Goal: Task Accomplishment & Management: Manage account settings

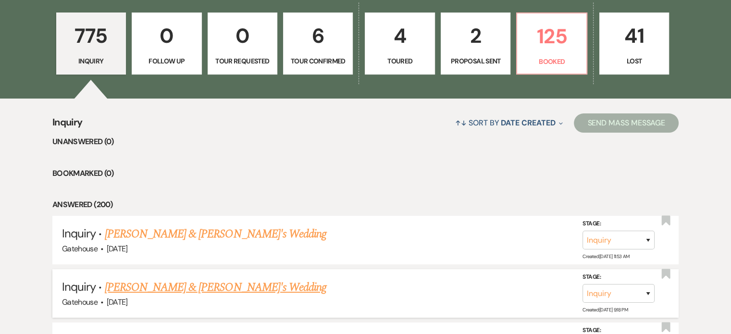
scroll to position [192, 0]
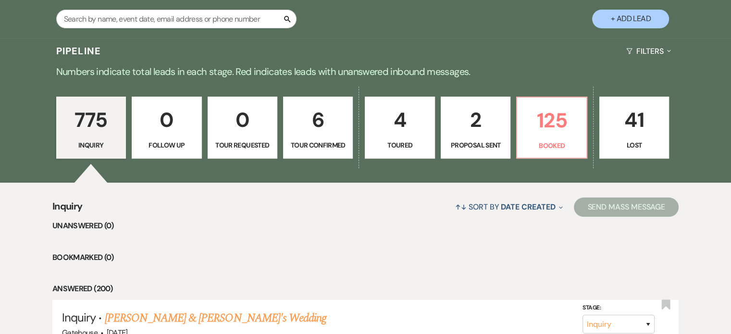
click at [483, 128] on p "2" at bounding box center [475, 120] width 57 height 32
select select "6"
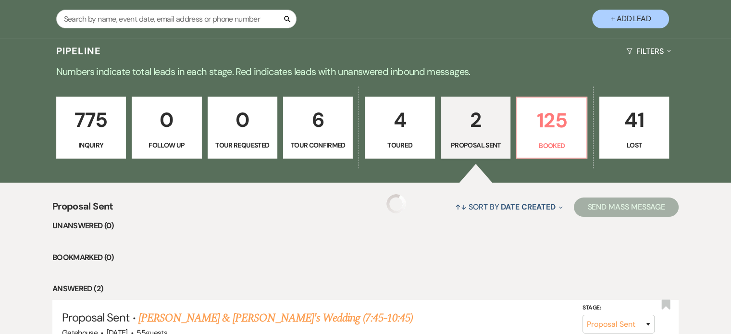
select select "6"
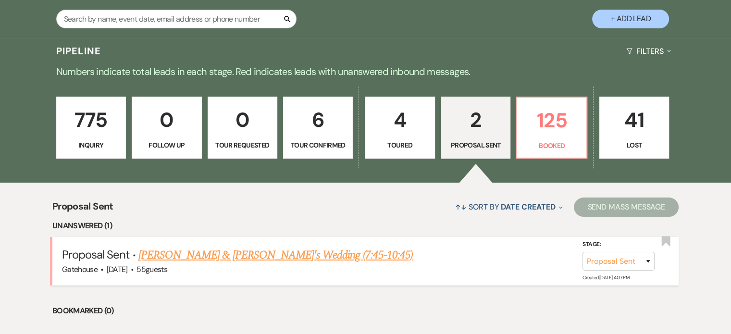
click at [277, 253] on link "[PERSON_NAME] & [PERSON_NAME]'s Wedding (7:45-10:45)" at bounding box center [275, 255] width 275 height 17
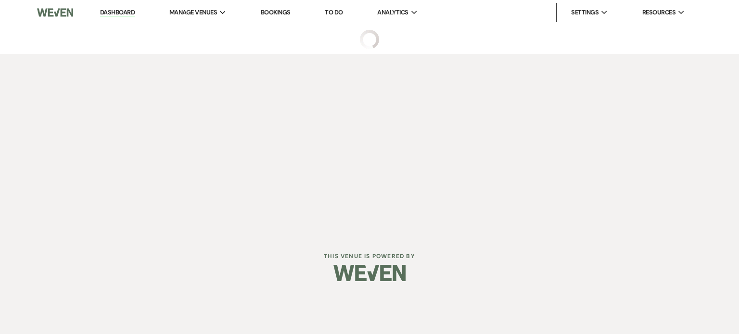
select select "6"
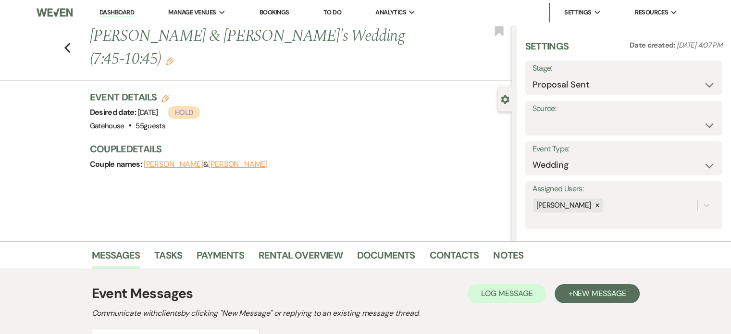
click at [167, 95] on icon "Edit" at bounding box center [166, 99] width 8 height 8
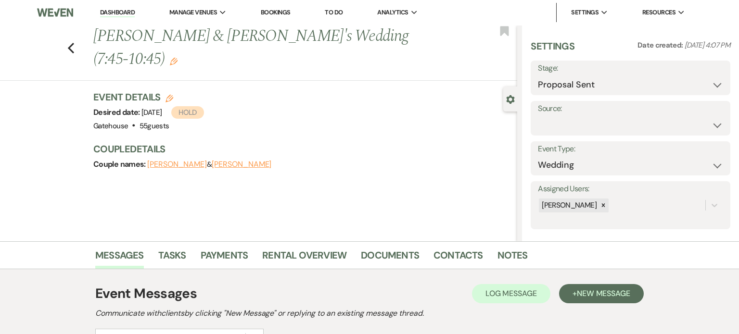
select select "669"
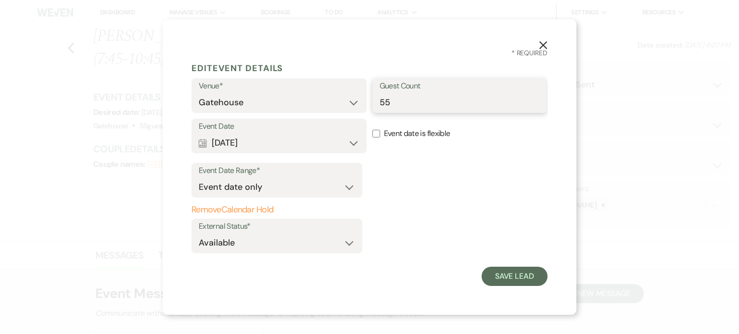
click at [400, 103] on input "55" at bounding box center [459, 102] width 161 height 19
type input "50"
click at [510, 280] on button "Save Lead" at bounding box center [514, 276] width 66 height 19
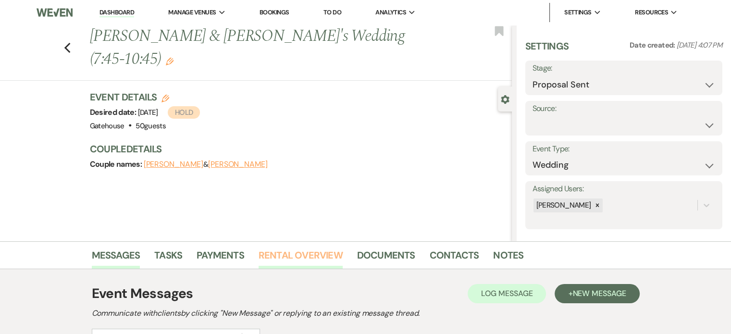
click at [316, 253] on link "Rental Overview" at bounding box center [301, 258] width 84 height 21
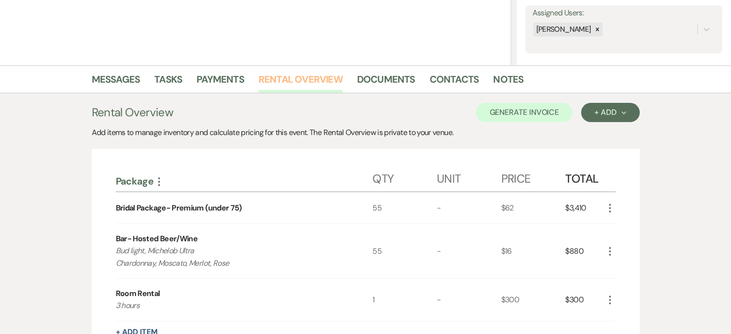
scroll to position [192, 0]
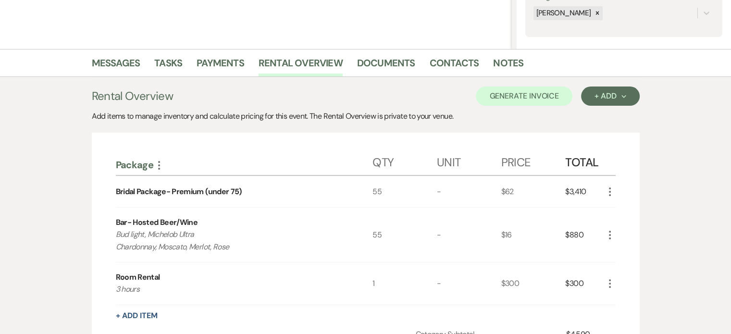
click at [610, 190] on use "button" at bounding box center [610, 192] width 2 height 9
click at [623, 210] on button "Pencil Edit" at bounding box center [629, 210] width 50 height 15
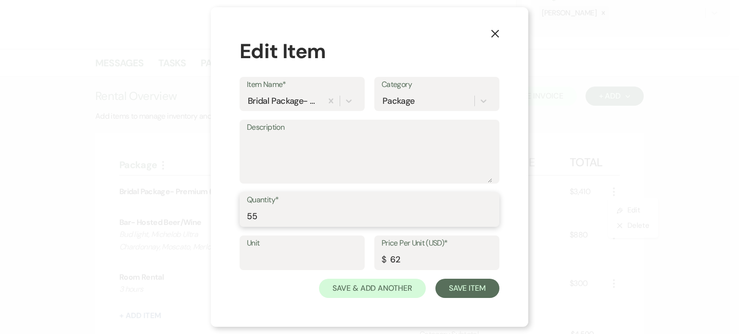
click at [260, 215] on input "55" at bounding box center [369, 216] width 245 height 19
type input "50"
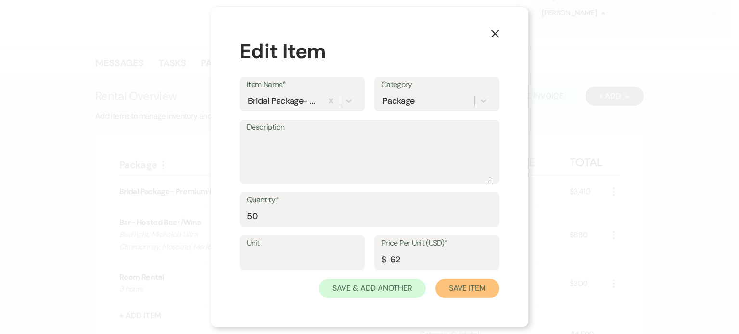
click at [467, 290] on button "Save Item" at bounding box center [467, 288] width 64 height 19
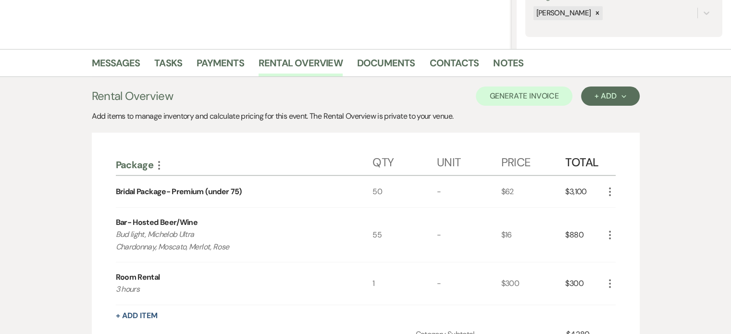
click at [609, 235] on icon "More" at bounding box center [610, 235] width 12 height 12
click at [625, 250] on button "Pencil Edit" at bounding box center [629, 253] width 50 height 15
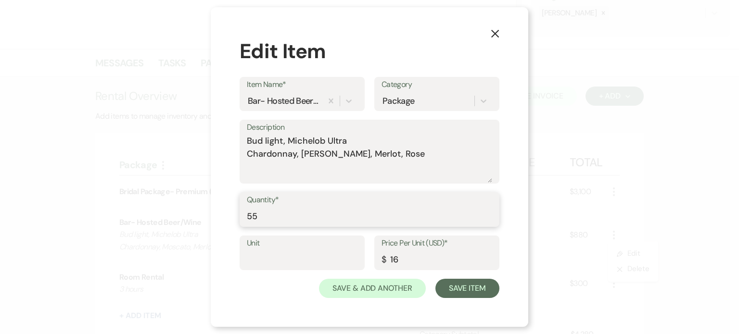
click at [259, 214] on input "55" at bounding box center [369, 216] width 245 height 19
type input "50"
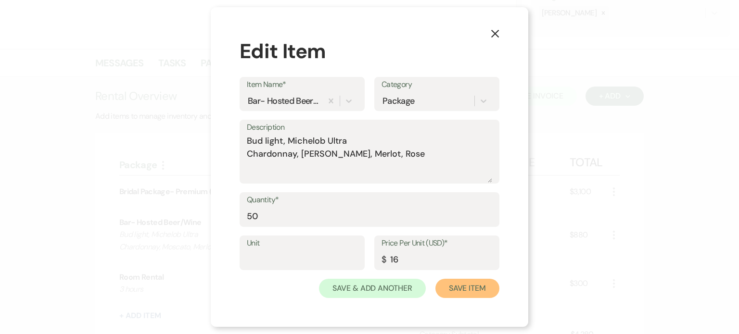
click at [467, 286] on button "Save Item" at bounding box center [467, 288] width 64 height 19
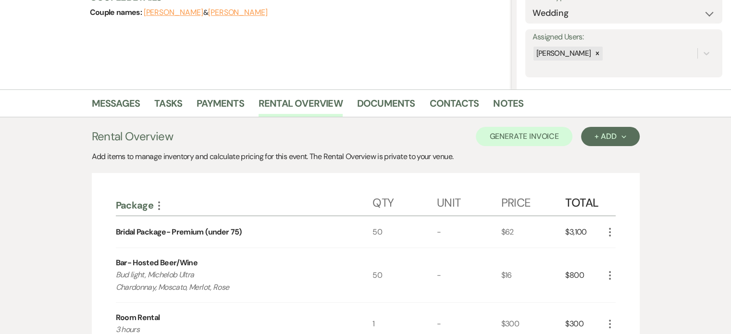
scroll to position [96, 0]
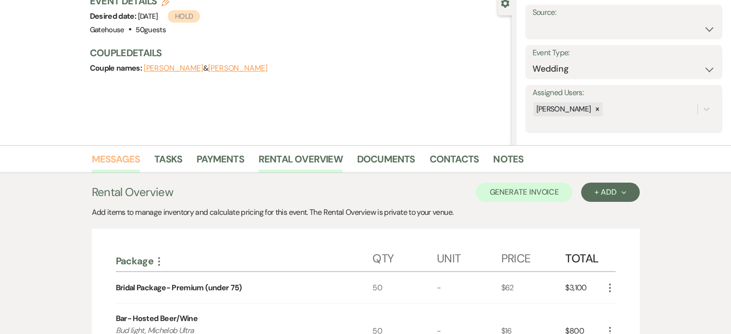
click at [126, 158] on link "Messages" at bounding box center [116, 161] width 49 height 21
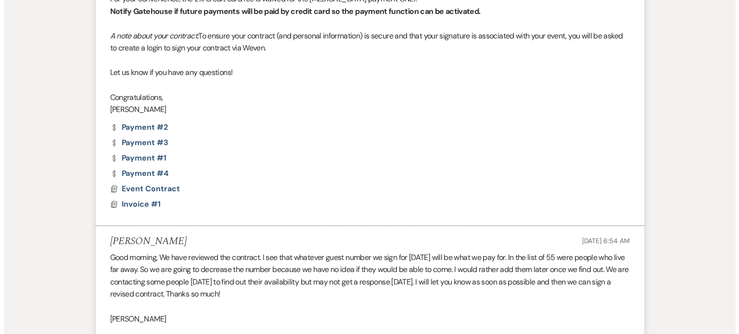
scroll to position [577, 0]
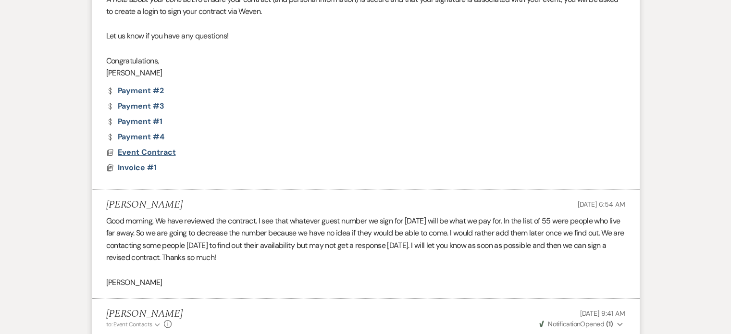
click at [138, 150] on span "Event Contract" at bounding box center [147, 152] width 58 height 10
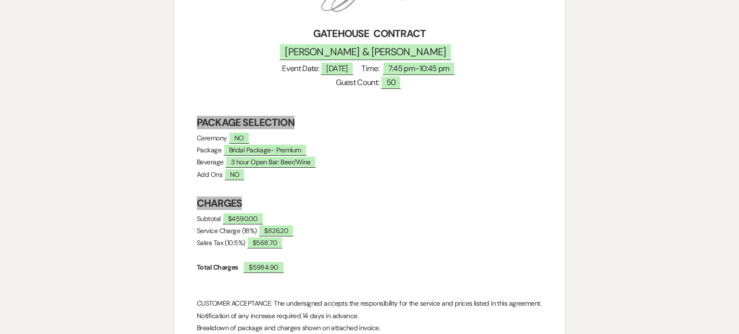
scroll to position [240, 0]
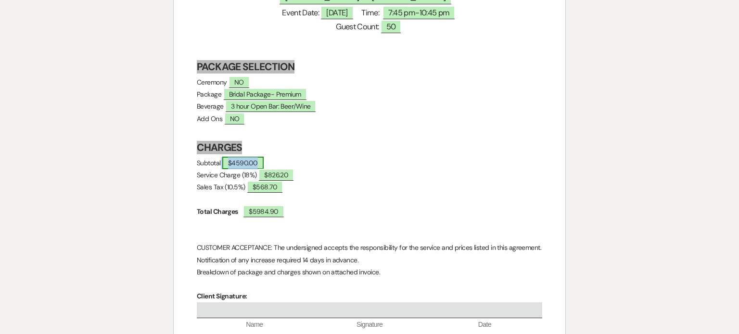
click at [263, 163] on span "$4590.00" at bounding box center [242, 163] width 41 height 13
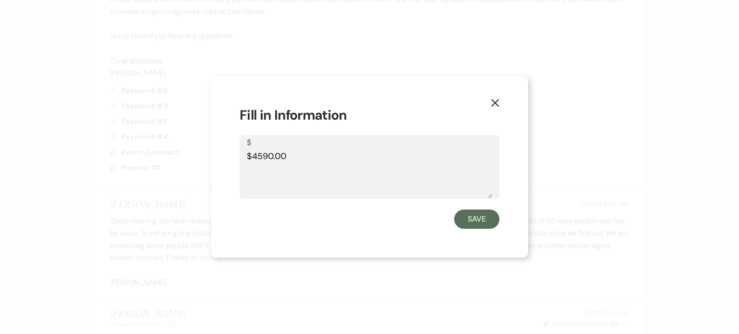
click at [291, 157] on textarea "$4590.00" at bounding box center [369, 174] width 245 height 48
type textarea "$4200.00"
click at [471, 219] on button "Save" at bounding box center [476, 219] width 45 height 19
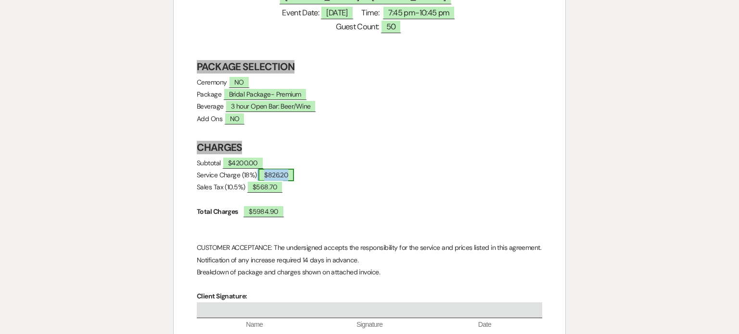
click at [277, 174] on span "$826.20" at bounding box center [276, 175] width 36 height 13
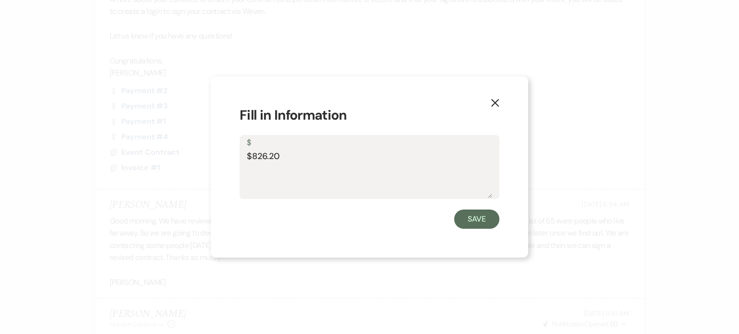
click at [280, 156] on textarea "$826.20" at bounding box center [369, 174] width 245 height 48
type textarea "$756.00"
click at [481, 213] on button "Save" at bounding box center [476, 219] width 45 height 19
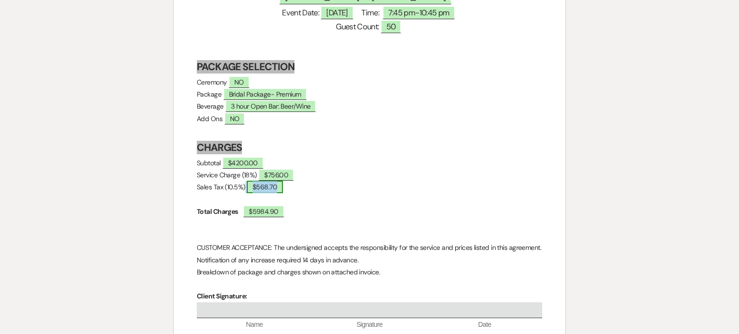
click at [281, 185] on span "$568.70" at bounding box center [265, 187] width 36 height 13
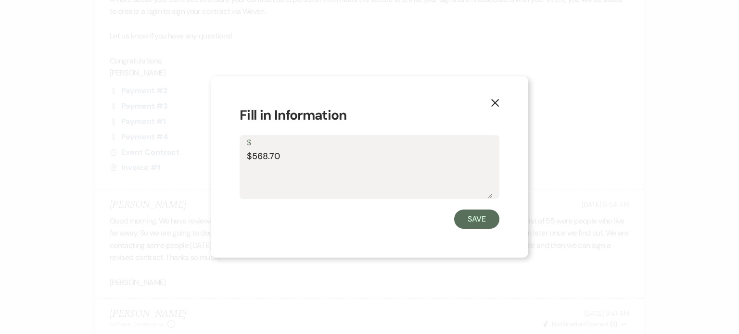
click at [293, 152] on textarea "$568.70" at bounding box center [369, 174] width 245 height 48
type textarea "$520.38"
click at [484, 217] on button "Save" at bounding box center [476, 219] width 45 height 19
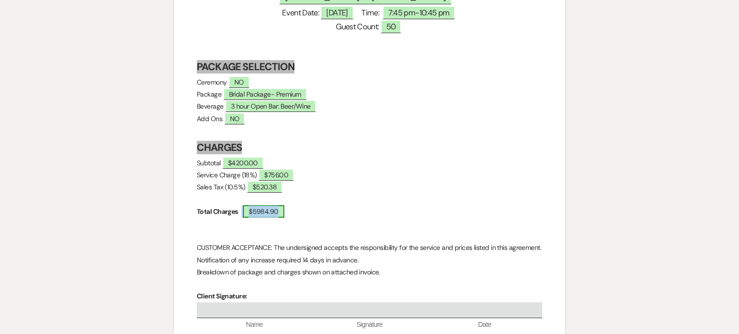
click at [273, 210] on span "$5984.90" at bounding box center [263, 211] width 41 height 13
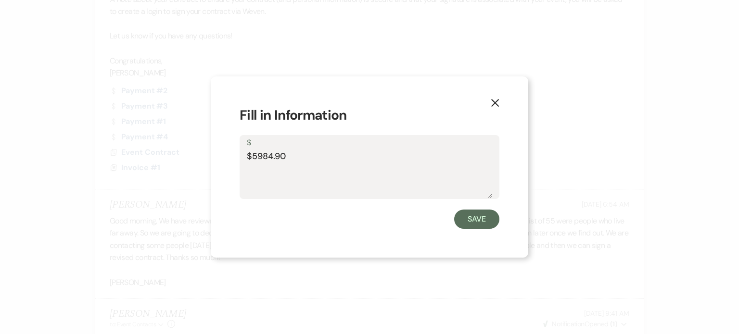
click at [289, 157] on textarea "$5984.90" at bounding box center [369, 174] width 245 height 48
click at [289, 157] on textarea "$5476." at bounding box center [369, 174] width 245 height 48
type textarea "$5476.38"
click at [484, 220] on button "Save" at bounding box center [476, 219] width 45 height 19
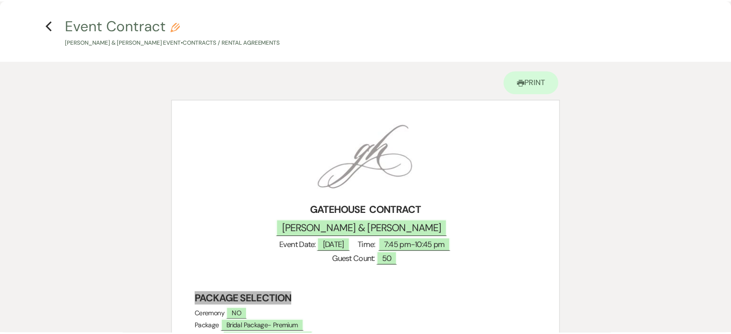
scroll to position [0, 0]
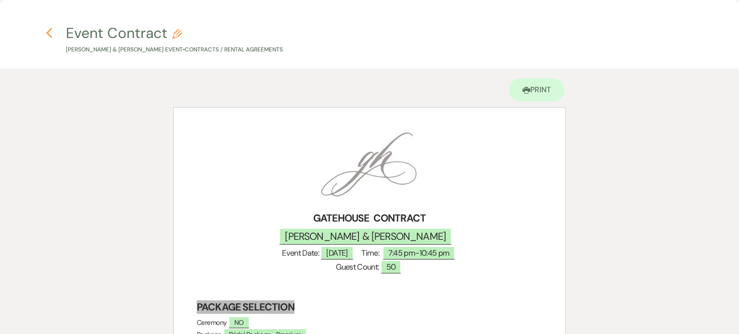
click at [51, 31] on icon "Previous" at bounding box center [49, 33] width 7 height 12
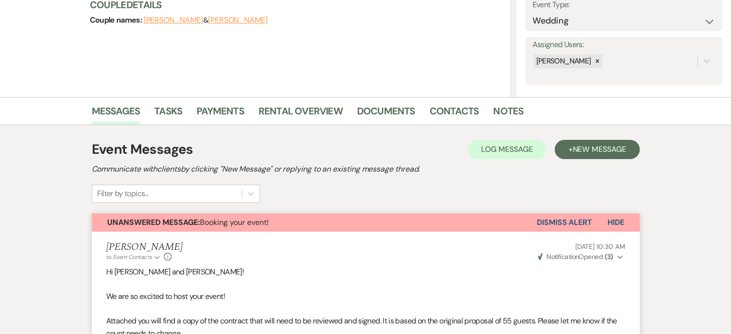
scroll to position [96, 0]
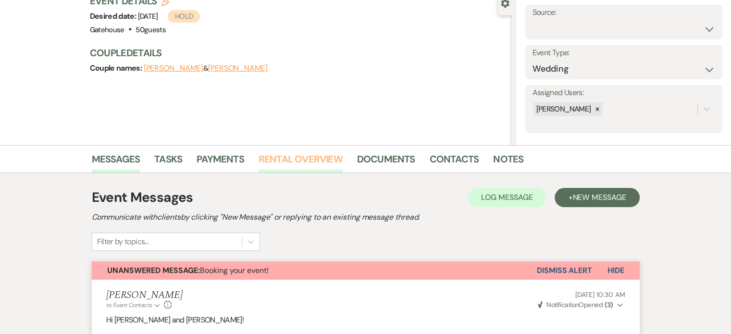
click at [333, 155] on link "Rental Overview" at bounding box center [301, 161] width 84 height 21
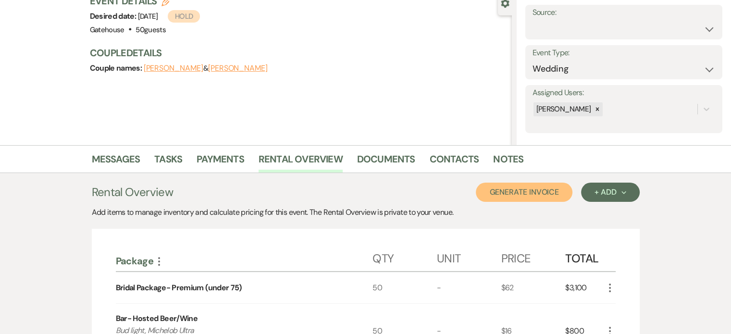
click at [494, 191] on button "Generate Invoice" at bounding box center [524, 192] width 97 height 19
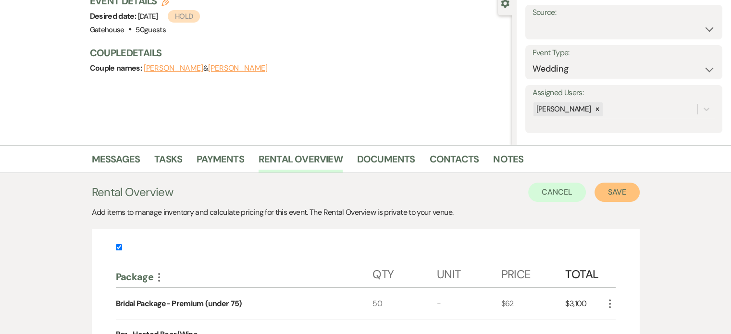
click at [613, 188] on button "Save" at bounding box center [617, 192] width 45 height 19
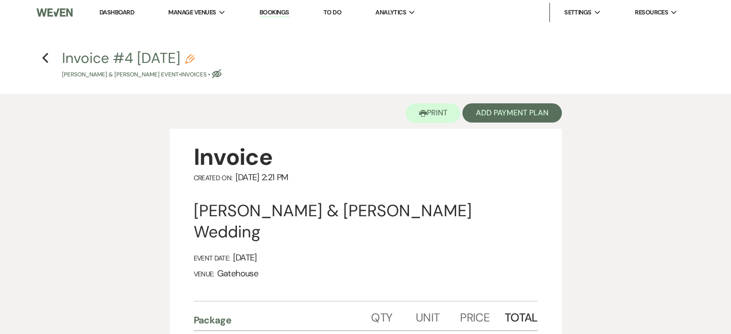
click at [195, 58] on use "button" at bounding box center [190, 59] width 10 height 10
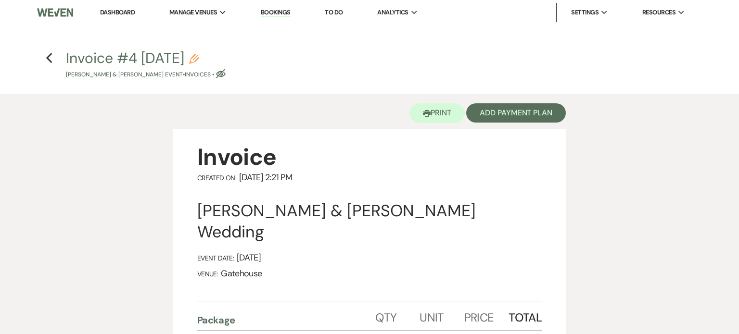
select select "22"
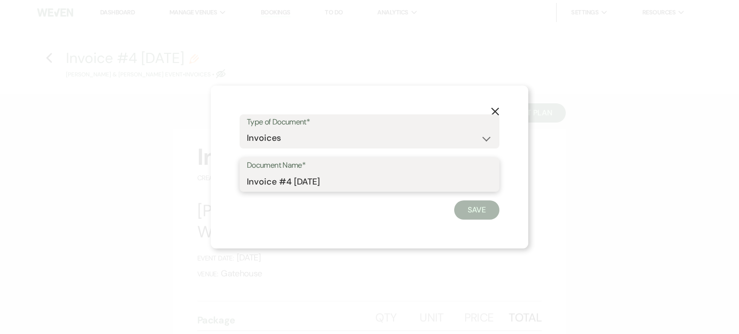
drag, startPoint x: 348, startPoint y: 182, endPoint x: 214, endPoint y: 179, distance: 133.7
click at [220, 184] on div "X Type of Document* Special Event Insurance Vendor Certificate of Insurance Con…" at bounding box center [369, 167] width 317 height 163
type input "Contract"
click at [479, 208] on button "Save" at bounding box center [476, 209] width 45 height 19
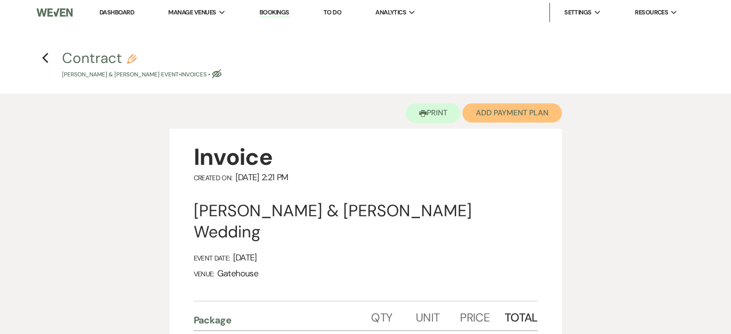
click at [505, 114] on button "Add Payment Plan" at bounding box center [513, 112] width 100 height 19
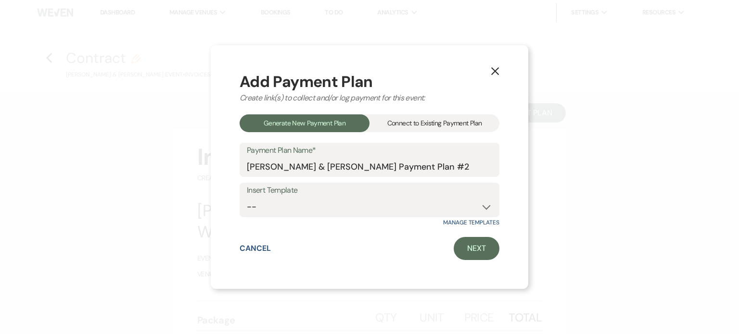
click at [437, 121] on div "Connect to Existing Payment Plan" at bounding box center [434, 123] width 130 height 18
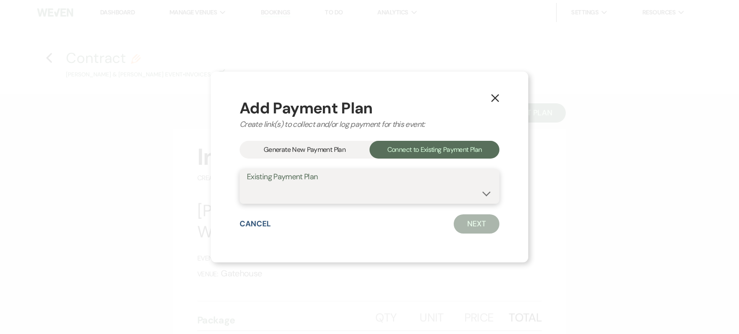
click at [354, 194] on select "[PERSON_NAME] & [PERSON_NAME] Payment Plan #1" at bounding box center [369, 193] width 245 height 19
select select "25306"
click at [247, 184] on select "[PERSON_NAME] & [PERSON_NAME] Payment Plan #1" at bounding box center [369, 193] width 245 height 19
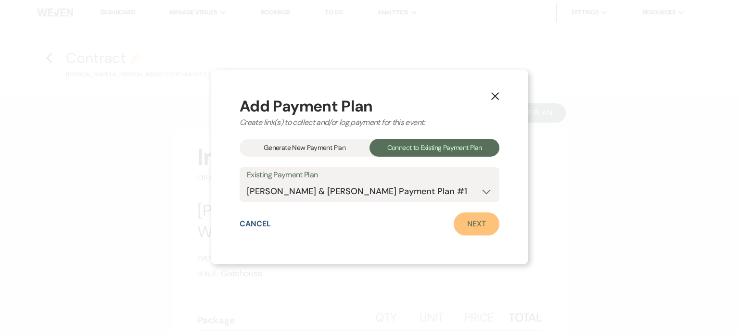
click at [480, 222] on link "Next" at bounding box center [476, 224] width 46 height 23
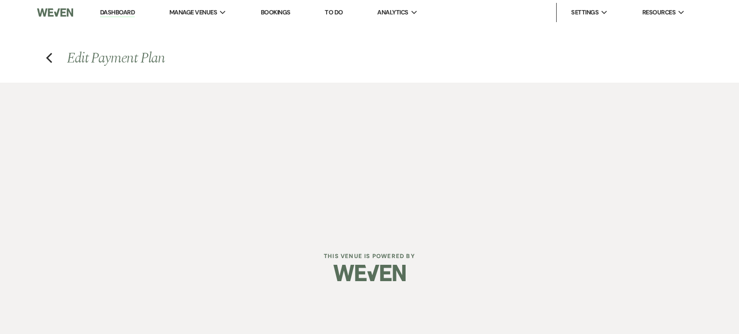
select select "28498"
select select "2"
select select "percentage"
select select "2"
select select "percentage"
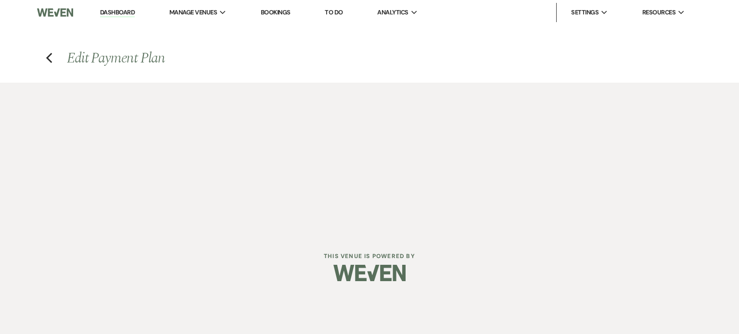
select select "client"
select select "weeks"
select select "2"
select select "percentage"
select select "client"
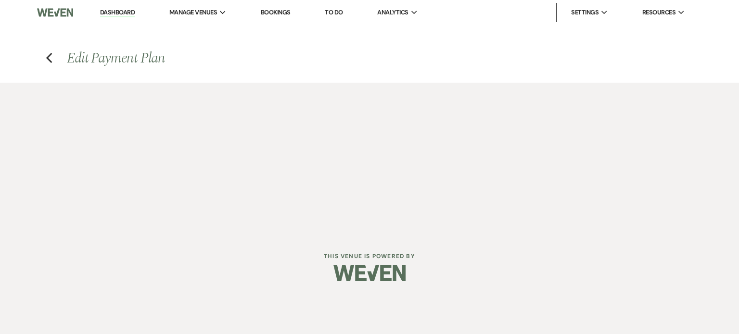
select select "weeks"
select select "2"
select select "flat"
select select "client"
select select "weeks"
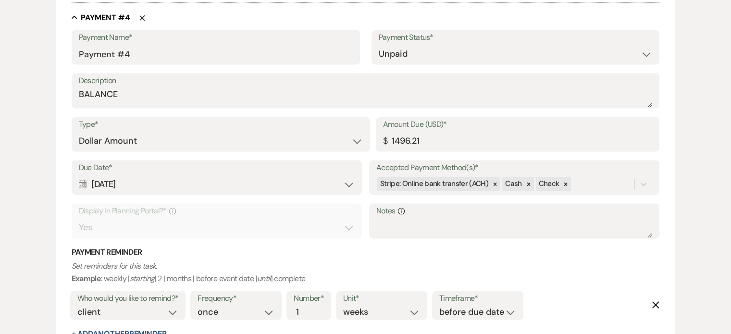
scroll to position [1298, 0]
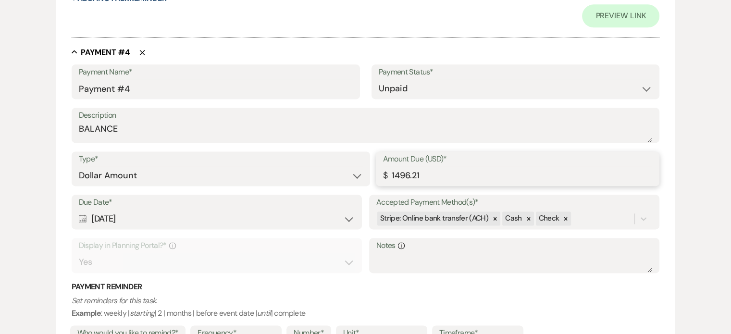
drag, startPoint x: 432, startPoint y: 174, endPoint x: 385, endPoint y: 174, distance: 47.6
click at [385, 174] on div "Amount Due (USD)* $ 1496.21" at bounding box center [518, 168] width 284 height 35
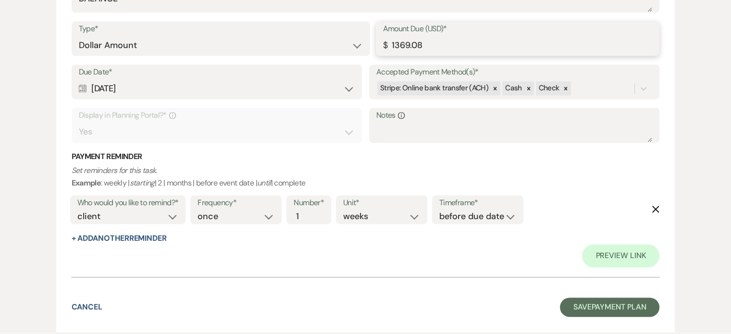
scroll to position [1488, 0]
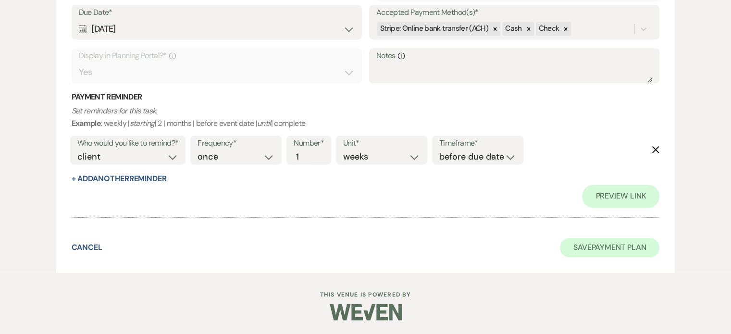
type input "1369.08"
click at [615, 245] on button "Save Payment Plan" at bounding box center [610, 247] width 100 height 19
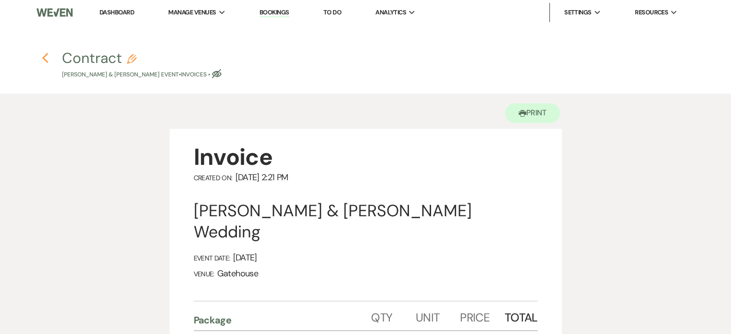
click at [43, 57] on icon "Previous" at bounding box center [45, 58] width 7 height 12
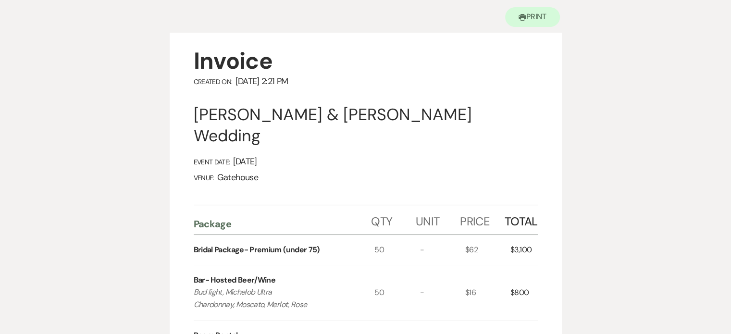
select select "6"
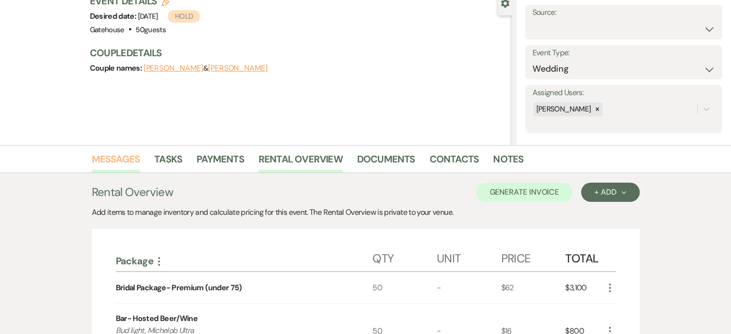
click at [125, 156] on link "Messages" at bounding box center [116, 161] width 49 height 21
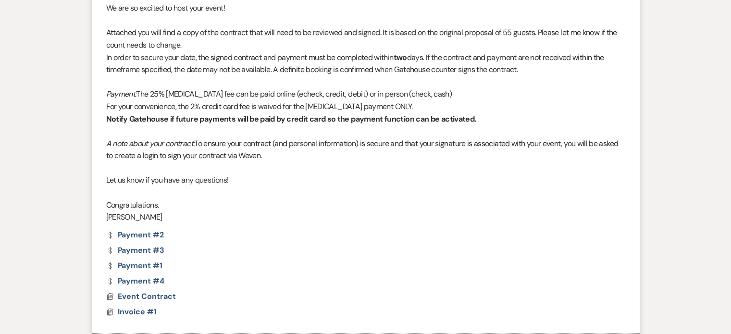
scroll to position [481, 0]
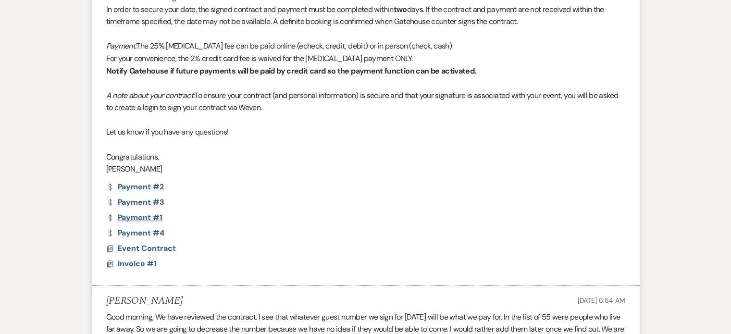
click at [137, 216] on link "Dollar Payment Payment #1" at bounding box center [134, 218] width 56 height 8
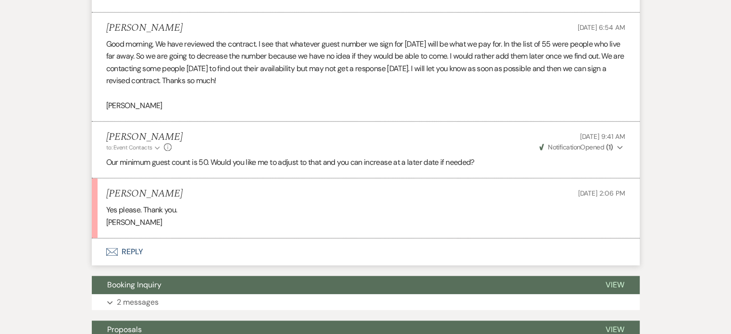
scroll to position [769, 0]
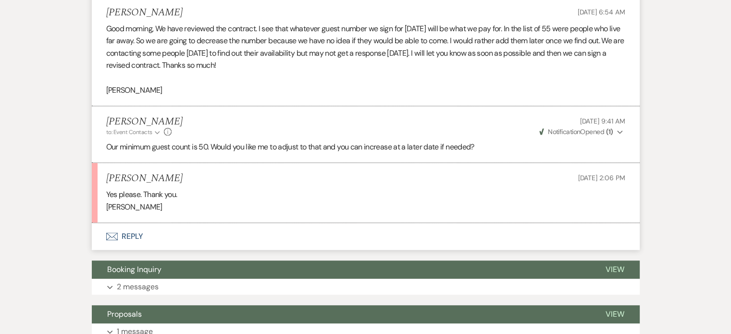
click at [127, 236] on button "Envelope Reply" at bounding box center [366, 236] width 548 height 27
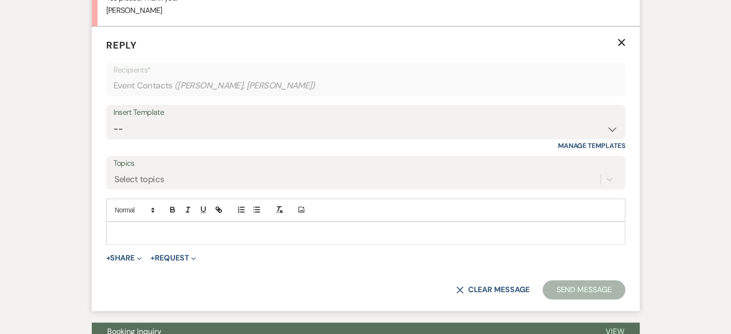
scroll to position [966, 0]
click at [125, 227] on p at bounding box center [366, 232] width 504 height 11
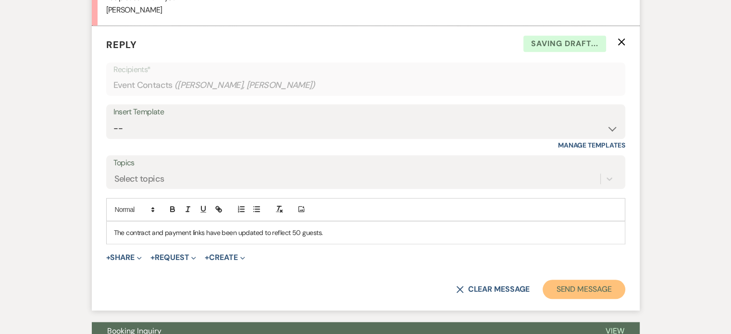
click at [591, 286] on button "Send Message" at bounding box center [584, 289] width 82 height 19
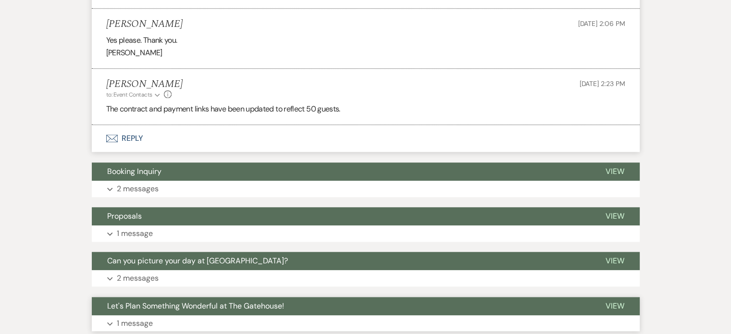
scroll to position [900, 0]
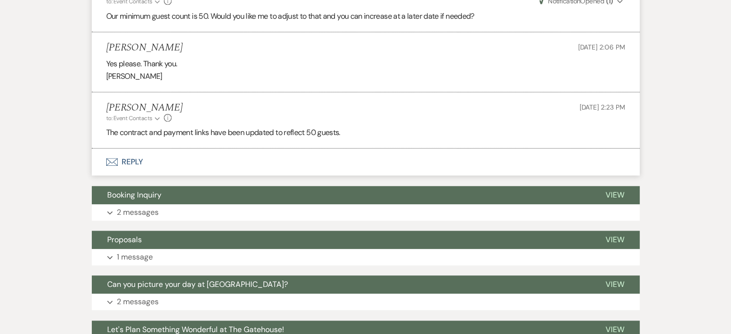
click at [136, 160] on button "Envelope Reply" at bounding box center [366, 162] width 548 height 27
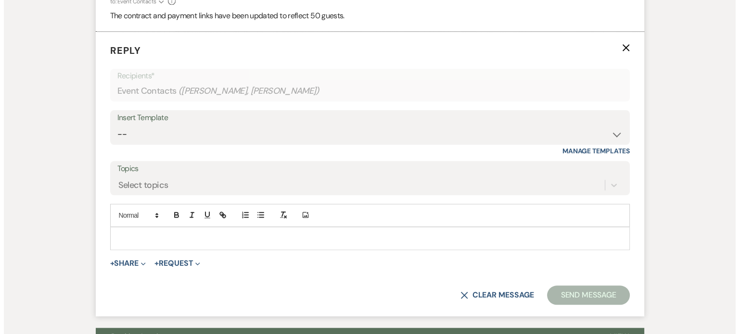
scroll to position [1023, 0]
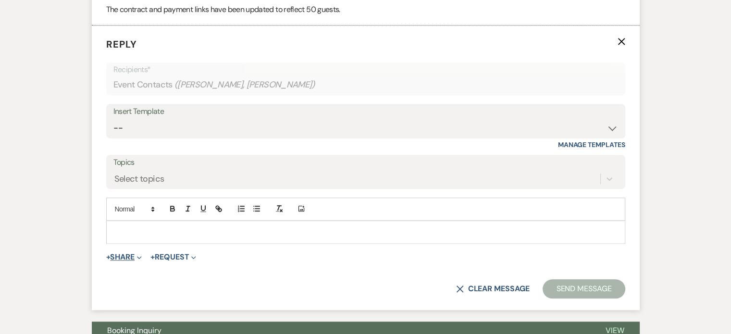
click at [123, 255] on button "+ Share Expand" at bounding box center [124, 257] width 36 height 8
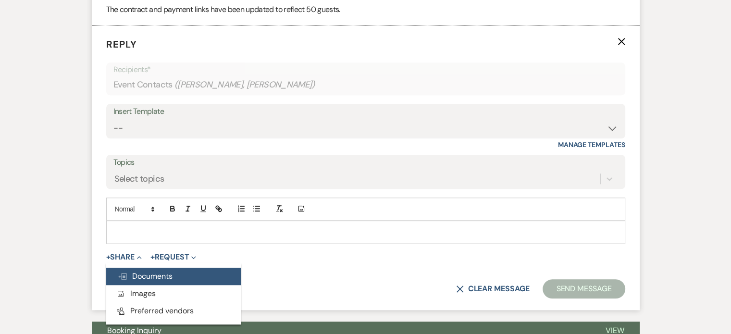
click at [162, 276] on span "Doc Upload Documents" at bounding box center [145, 276] width 55 height 10
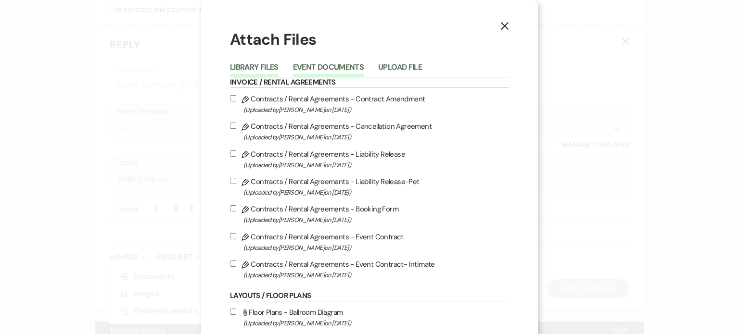
click at [333, 69] on button "Event Documents" at bounding box center [328, 69] width 71 height 13
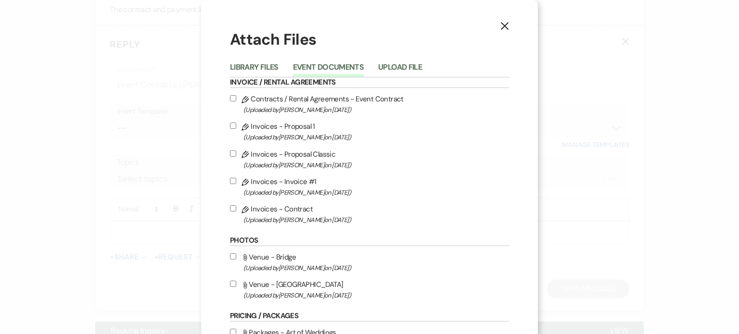
click at [283, 207] on label "Pencil Invoices - Contract (Uploaded by [PERSON_NAME] on [DATE] )" at bounding box center [369, 214] width 279 height 23
click at [236, 207] on input "Pencil Invoices - Contract (Uploaded by [PERSON_NAME] on [DATE] )" at bounding box center [233, 208] width 6 height 6
checkbox input "true"
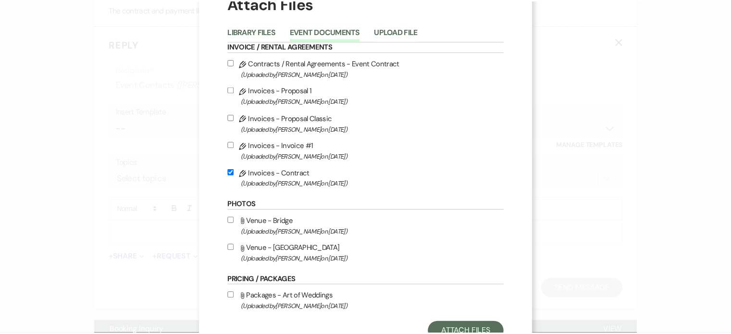
scroll to position [73, 0]
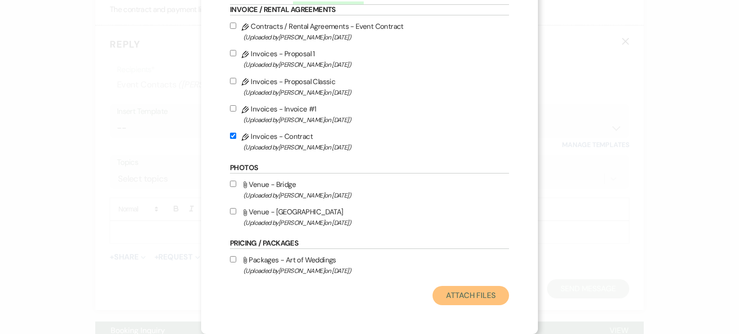
click at [460, 296] on button "Attach Files" at bounding box center [470, 295] width 76 height 19
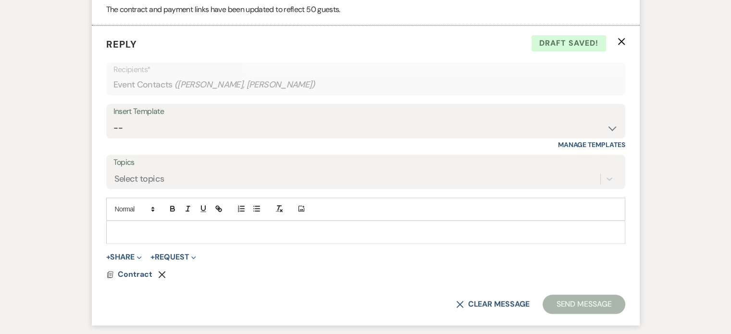
click at [116, 224] on div at bounding box center [366, 232] width 518 height 22
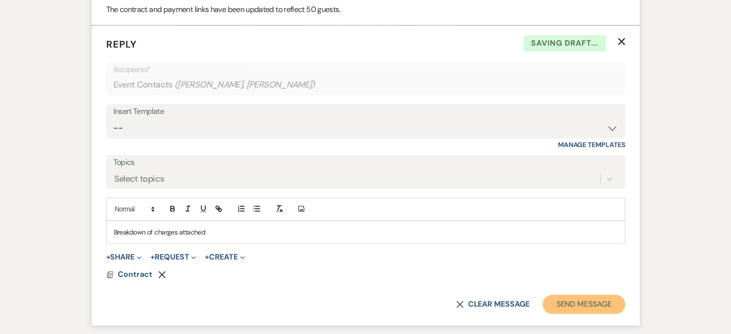
click at [605, 298] on button "Send Message" at bounding box center [584, 304] width 82 height 19
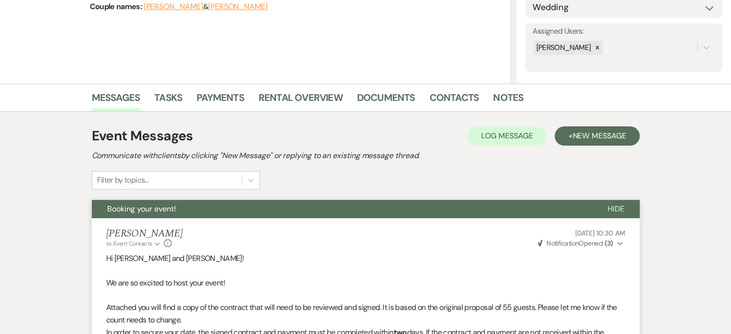
scroll to position [13, 0]
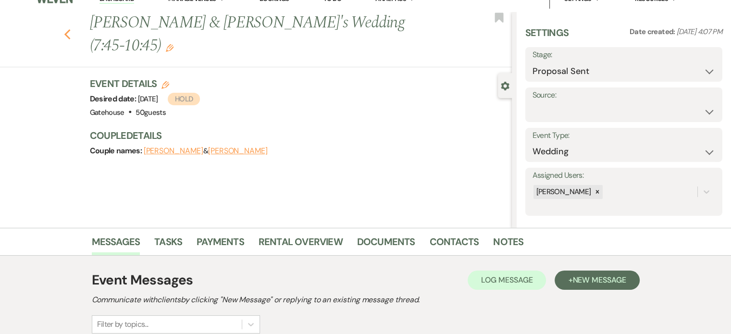
click at [71, 29] on icon "Previous" at bounding box center [67, 35] width 7 height 12
select select "6"
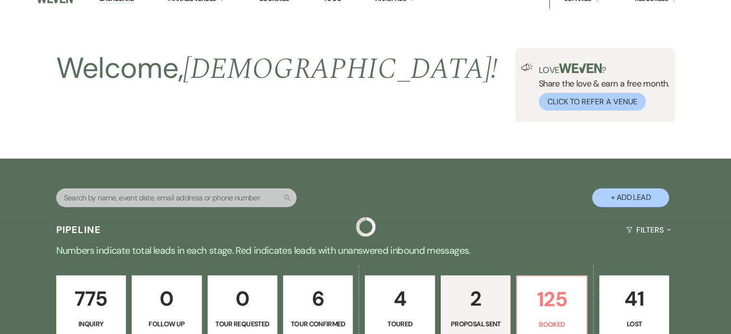
scroll to position [192, 0]
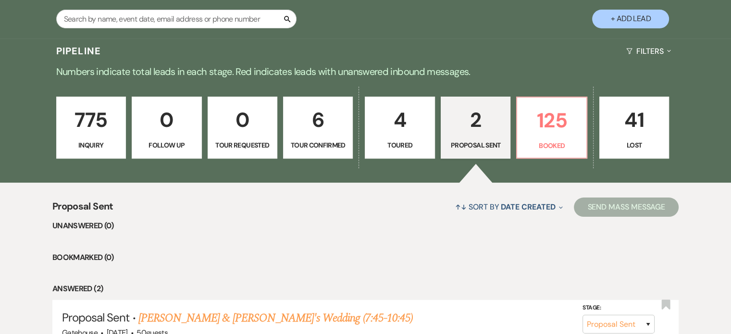
click at [87, 125] on p "775" at bounding box center [91, 120] width 57 height 32
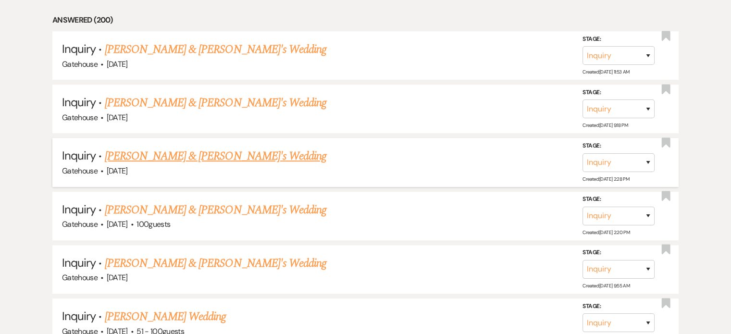
scroll to position [481, 0]
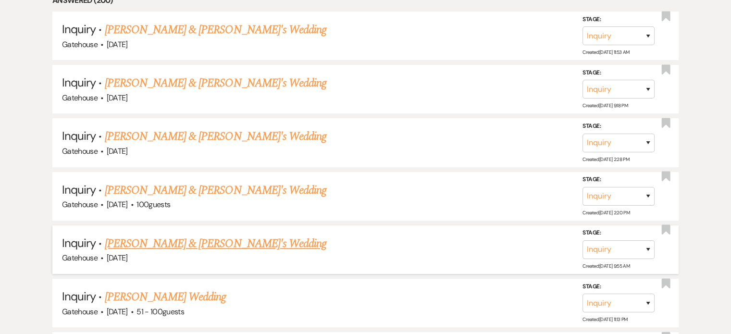
click at [163, 239] on link "[PERSON_NAME] & [PERSON_NAME]'s Wedding" at bounding box center [216, 243] width 222 height 17
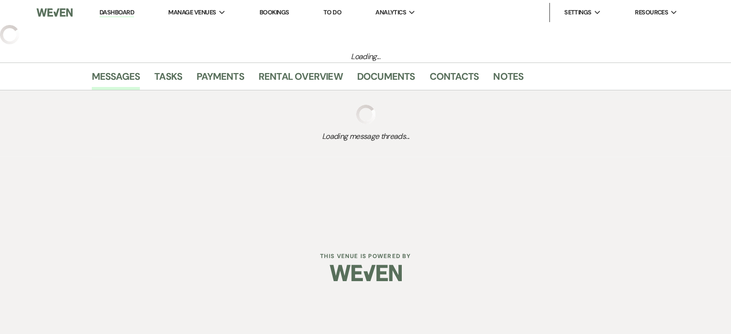
select select "5"
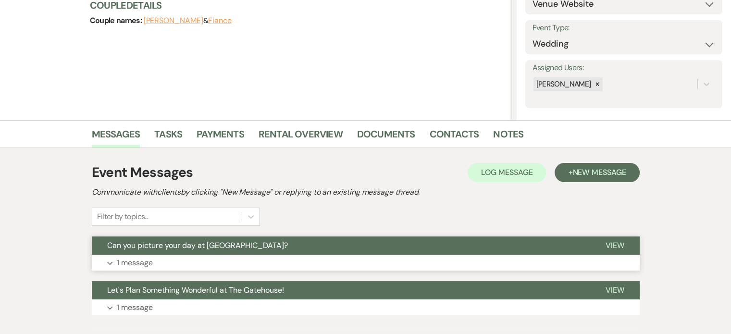
scroll to position [144, 0]
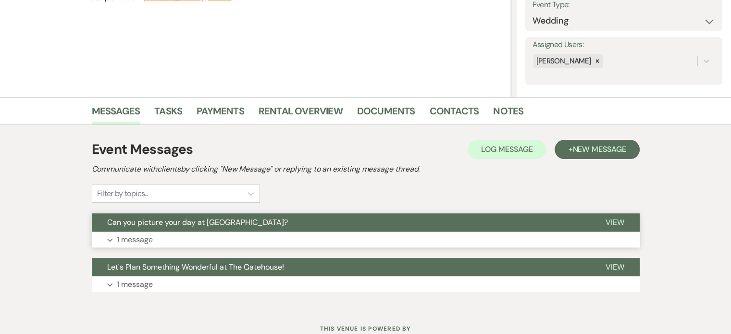
click at [138, 238] on p "1 message" at bounding box center [135, 240] width 36 height 13
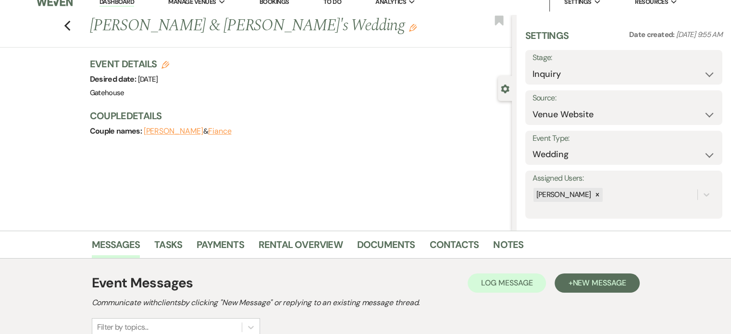
scroll to position [0, 0]
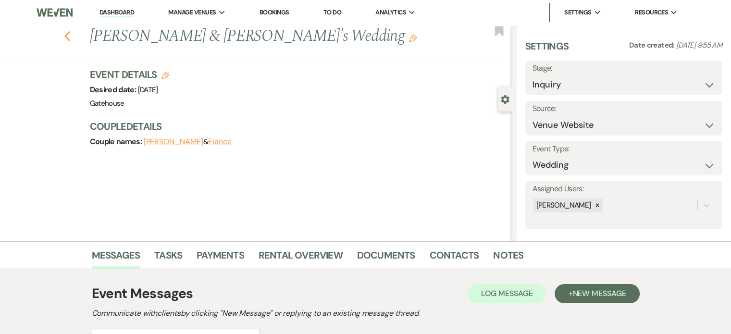
click at [69, 38] on use "button" at bounding box center [67, 36] width 6 height 11
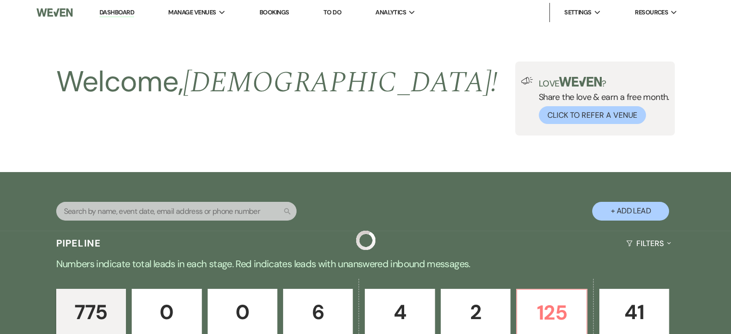
scroll to position [481, 0]
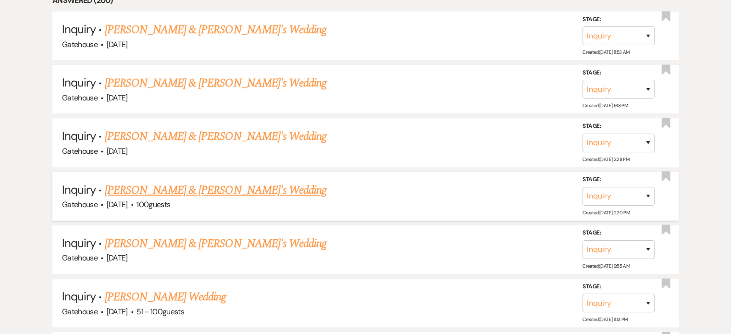
click at [147, 188] on link "[PERSON_NAME] & [PERSON_NAME]'s Wedding" at bounding box center [216, 190] width 222 height 17
select select "5"
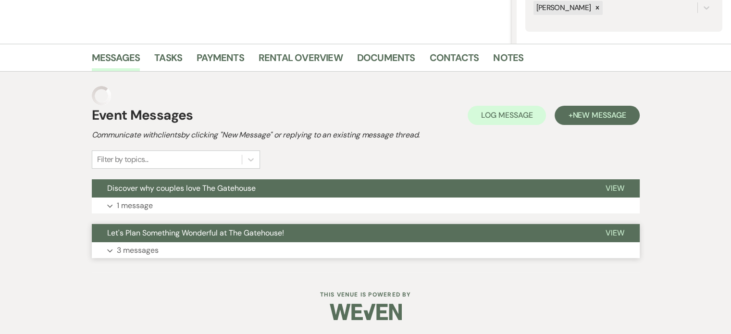
scroll to position [178, 0]
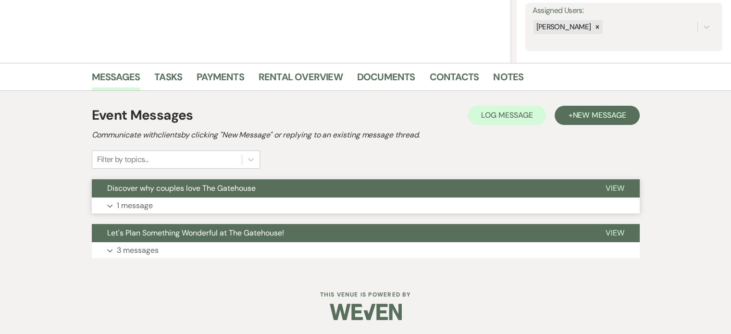
click at [124, 203] on p "1 message" at bounding box center [135, 206] width 36 height 13
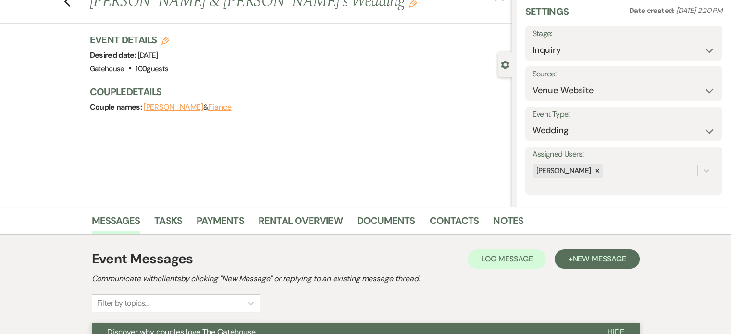
scroll to position [34, 0]
click at [71, 3] on icon "Previous" at bounding box center [67, 3] width 7 height 12
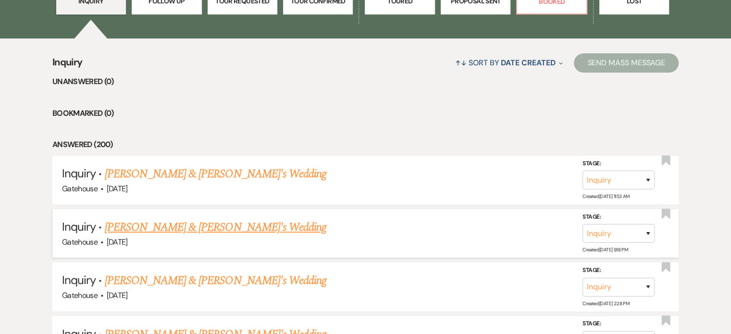
scroll to position [192, 0]
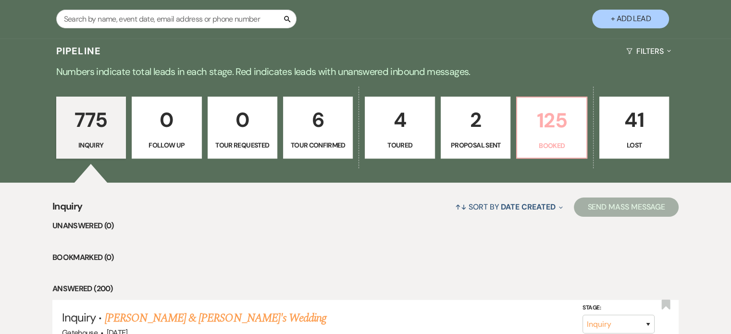
click at [554, 125] on p "125" at bounding box center [551, 120] width 57 height 32
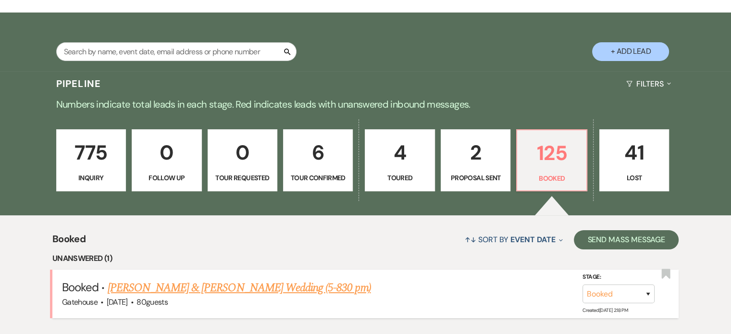
scroll to position [192, 0]
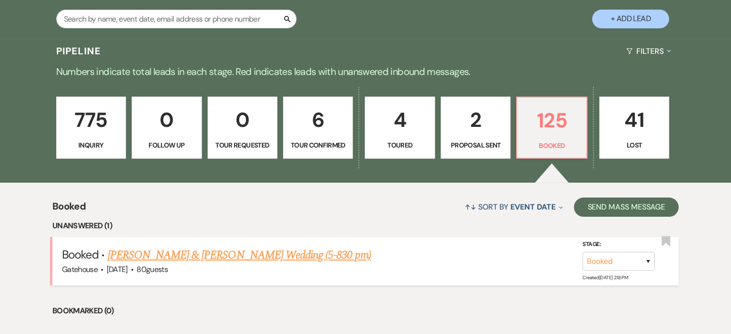
click at [150, 253] on link "[PERSON_NAME] & [PERSON_NAME] Wedding (5-830 pm)" at bounding box center [239, 255] width 263 height 17
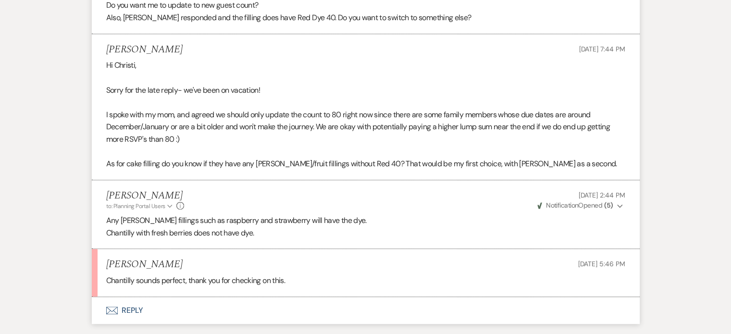
scroll to position [625, 0]
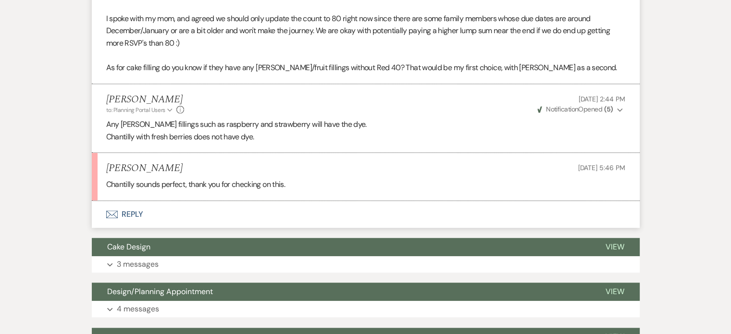
click at [133, 212] on button "Envelope Reply" at bounding box center [366, 214] width 548 height 27
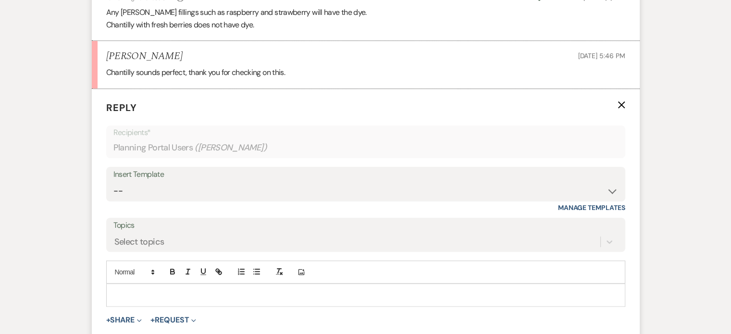
scroll to position [800, 0]
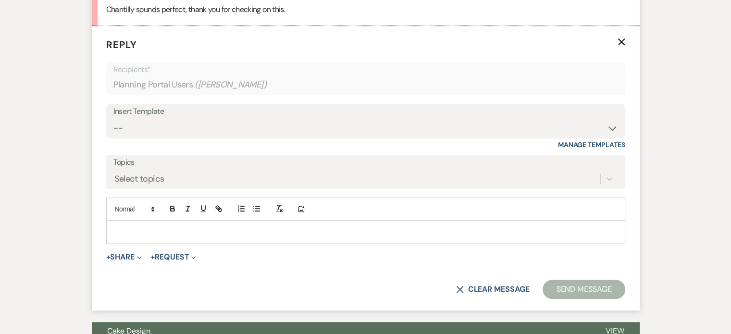
click at [159, 222] on div at bounding box center [366, 232] width 518 height 22
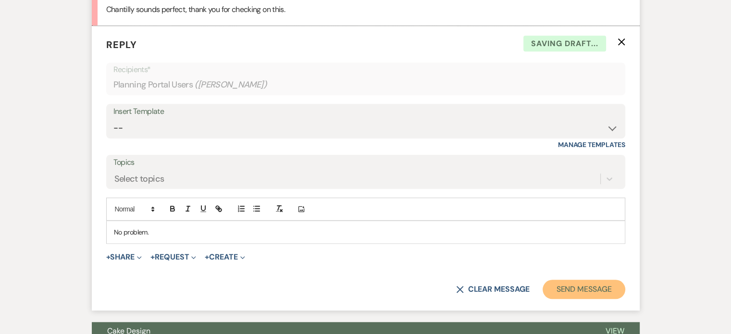
click at [598, 287] on button "Send Message" at bounding box center [584, 289] width 82 height 19
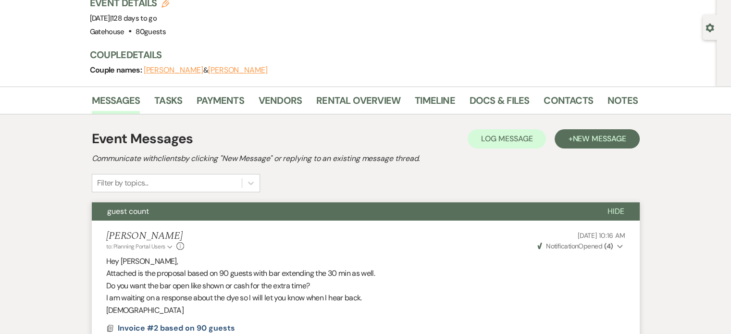
scroll to position [31, 0]
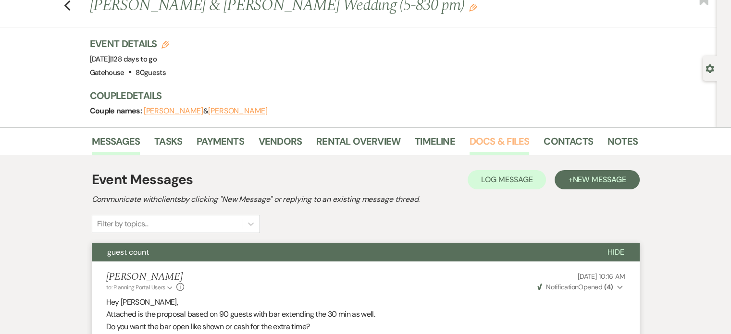
click at [498, 136] on link "Docs & Files" at bounding box center [500, 144] width 60 height 21
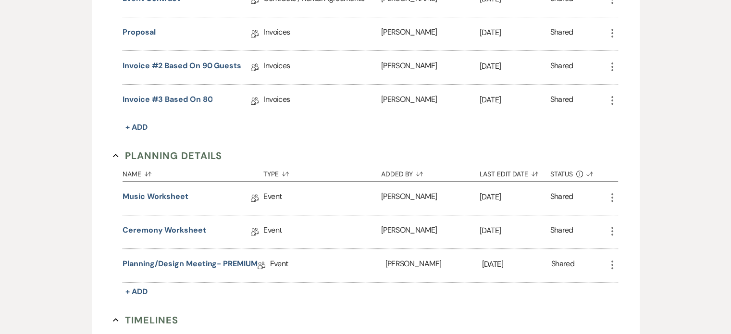
scroll to position [367, 0]
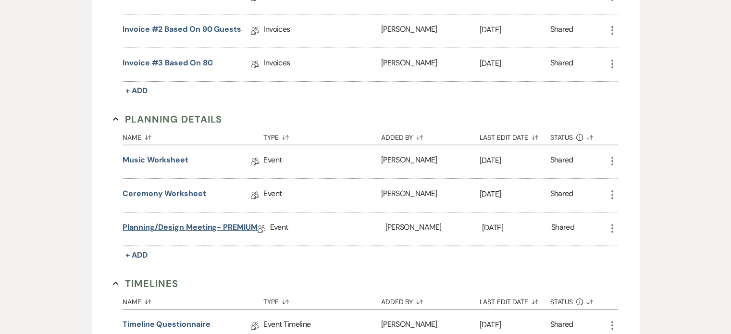
click at [177, 224] on link "Planning/Design Meeting- PREMIUM" at bounding box center [190, 229] width 135 height 15
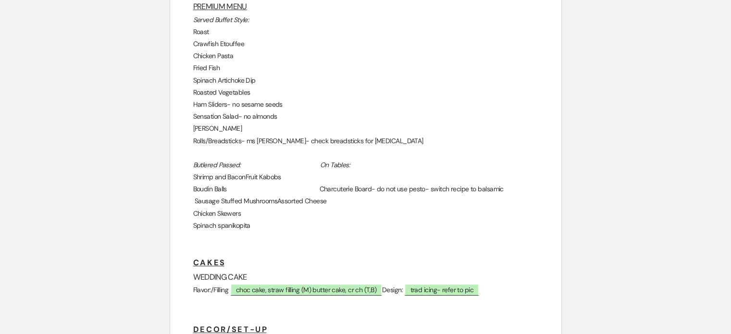
scroll to position [337, 0]
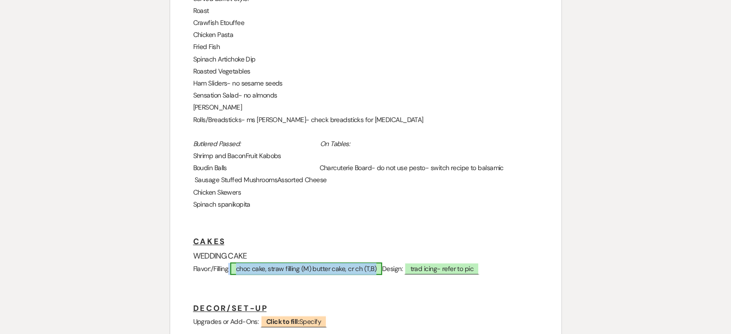
click at [297, 263] on span "choc cake, straw filling (M) butter cake, cr ch (T,B)" at bounding box center [306, 269] width 152 height 13
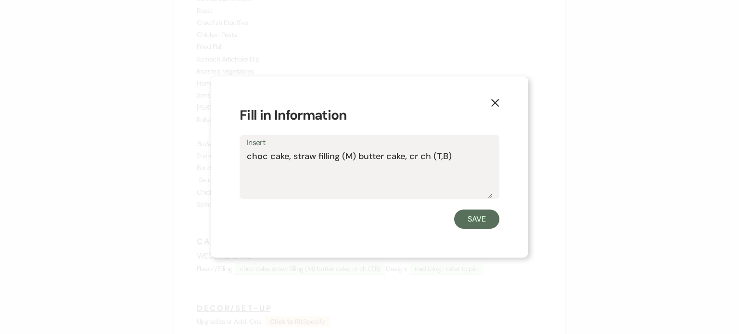
drag, startPoint x: 292, startPoint y: 155, endPoint x: 312, endPoint y: 157, distance: 19.3
click at [312, 157] on textarea "choc cake, straw filling (M) butter cake, cr ch (T,B)" at bounding box center [369, 174] width 245 height 48
type textarea "choc cake, chantilly w/ berries filling (M) butter cake, cr ch (T,B)"
click at [480, 220] on button "Save" at bounding box center [476, 219] width 45 height 19
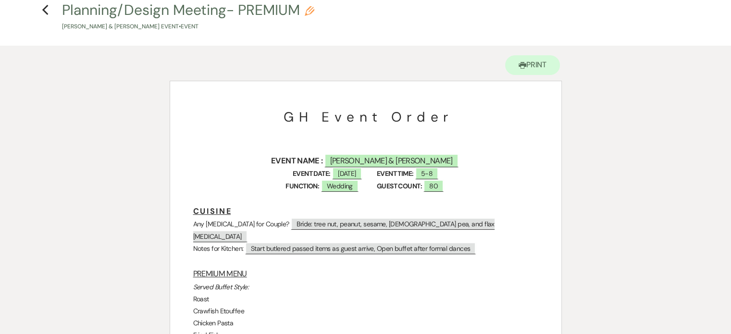
scroll to position [0, 0]
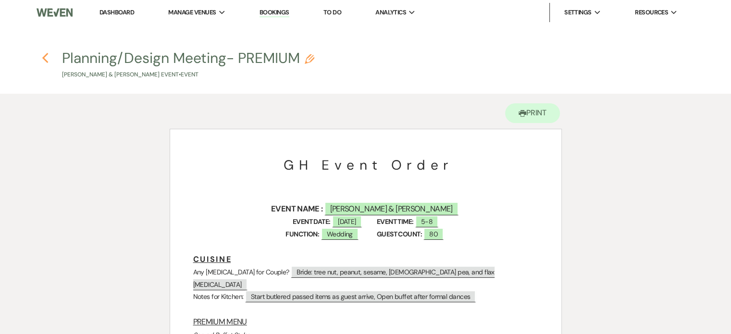
click at [45, 55] on use "button" at bounding box center [45, 58] width 6 height 11
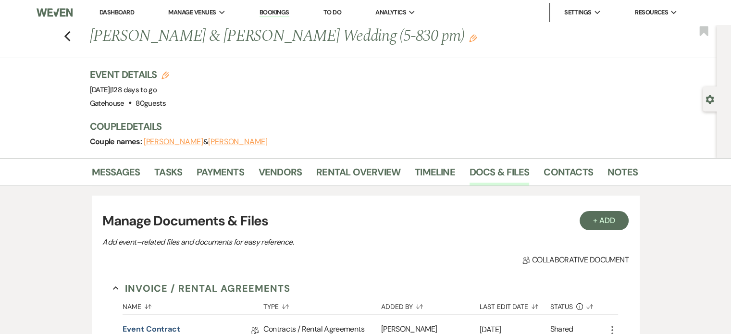
click at [116, 11] on link "Dashboard" at bounding box center [117, 12] width 35 height 8
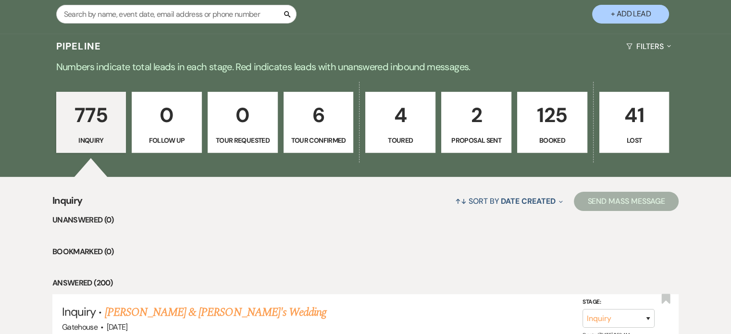
scroll to position [192, 0]
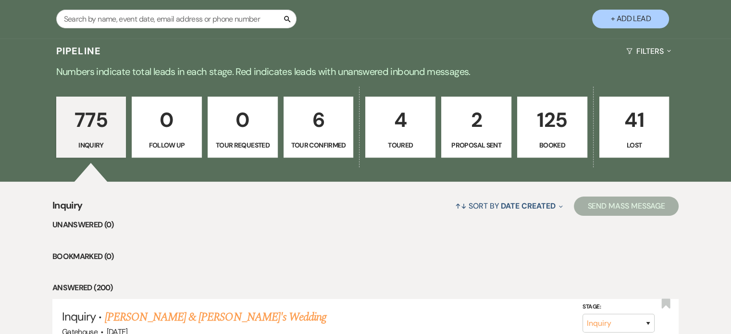
click at [632, 21] on button "+ Add Lead" at bounding box center [630, 19] width 77 height 19
select select "669"
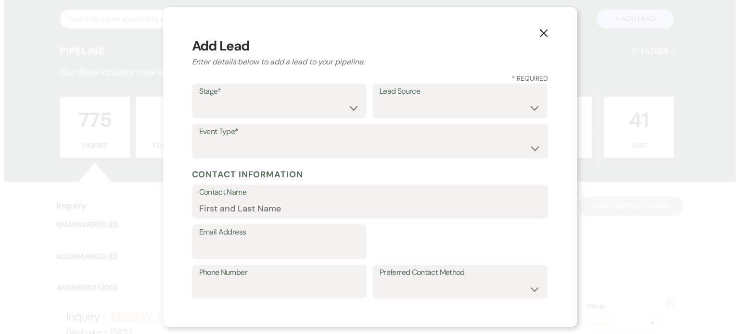
scroll to position [193, 0]
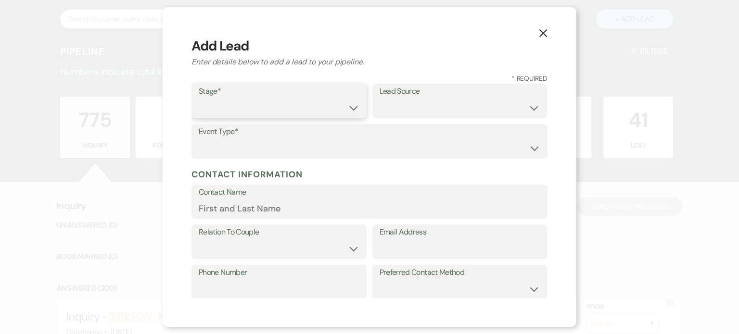
click at [348, 110] on select "Inquiry Follow Up Tour Requested Tour Confirmed Toured Proposal Sent Booked Lost" at bounding box center [279, 108] width 161 height 19
select select "1"
click at [199, 99] on select "Inquiry Follow Up Tour Requested Tour Confirmed Toured Proposal Sent Booked Lost" at bounding box center [279, 108] width 161 height 19
click at [526, 105] on select "Weven Venue Website Instagram Facebook Pinterest Google The Knot Wedding Wire H…" at bounding box center [459, 108] width 161 height 19
click at [465, 94] on label "Lead Source" at bounding box center [459, 92] width 161 height 14
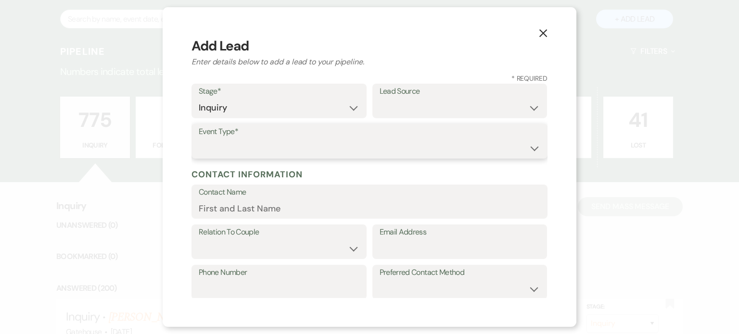
click at [261, 150] on select "Wedding Anniversary Party Baby Shower Bachelorette / Bachelor Party Birthday Pa…" at bounding box center [369, 148] width 341 height 19
select select "1"
click at [199, 139] on select "Wedding Anniversary Party Baby Shower Bachelorette / Bachelor Party Birthday Pa…" at bounding box center [369, 148] width 341 height 19
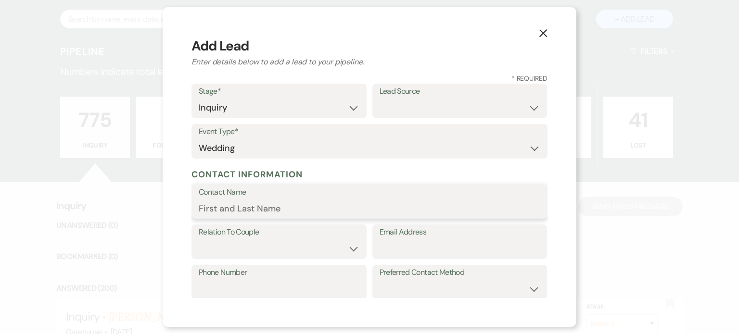
click at [236, 207] on input "Contact Name" at bounding box center [369, 208] width 341 height 19
type input "Tay Preatto"
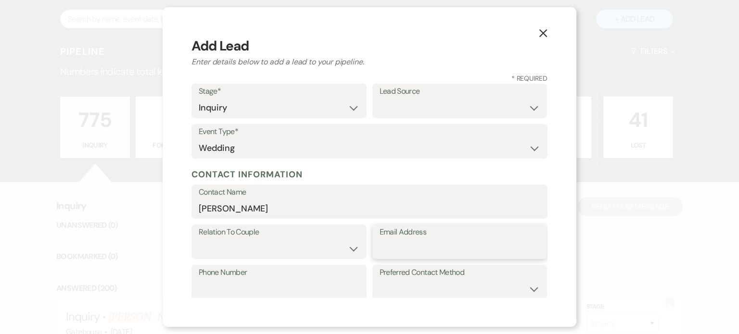
click at [426, 250] on input "Email Address" at bounding box center [459, 248] width 161 height 19
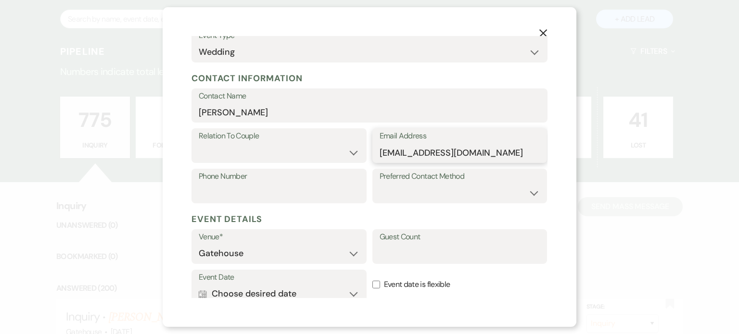
type input "foreverfitch02@gmail.com"
click at [342, 150] on select "Couple Planner Parent of Couple Family Member Friend Other" at bounding box center [279, 152] width 161 height 19
select select "1"
click at [199, 143] on select "Couple Planner Parent of Couple Family Member Friend Other" at bounding box center [279, 152] width 161 height 19
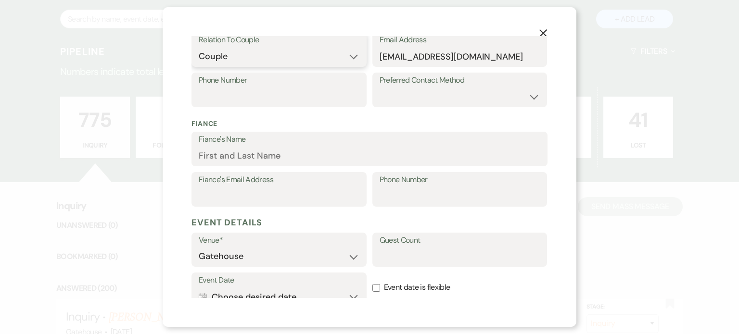
scroll to position [240, 0]
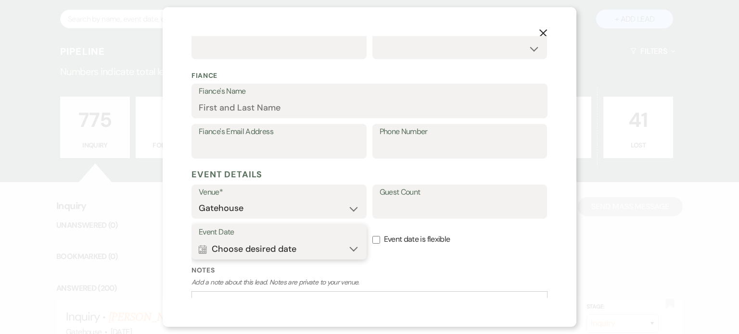
click at [268, 249] on button "Calendar Choose desired date Expand" at bounding box center [279, 248] width 161 height 19
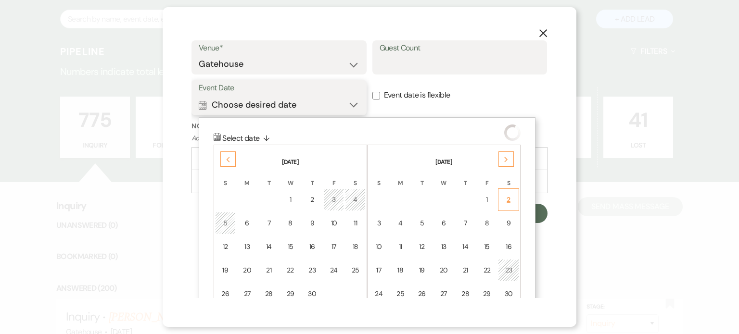
scroll to position [428, 0]
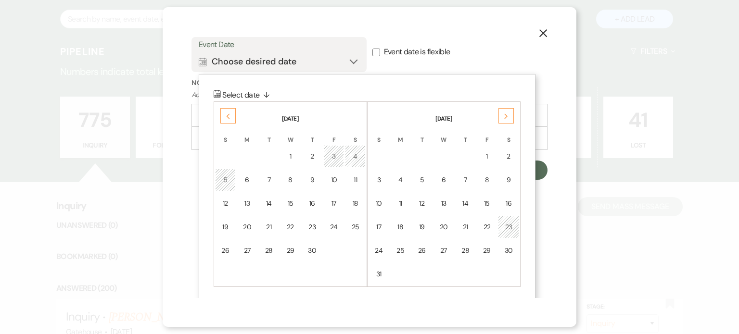
click at [509, 112] on div "Next" at bounding box center [505, 115] width 15 height 15
click at [509, 113] on div "Next" at bounding box center [505, 115] width 15 height 15
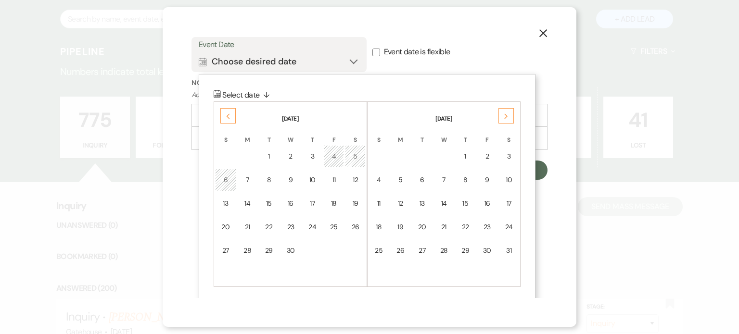
click at [509, 113] on div "Next" at bounding box center [505, 115] width 15 height 15
click at [378, 180] on div "7" at bounding box center [379, 180] width 8 height 10
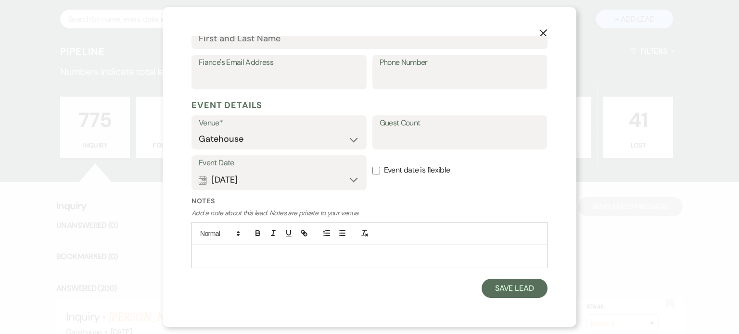
scroll to position [308, 0]
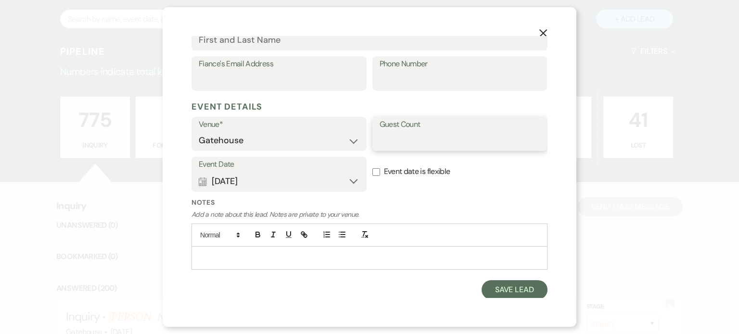
click at [413, 141] on input "Guest Count" at bounding box center [459, 140] width 161 height 19
type input "75"
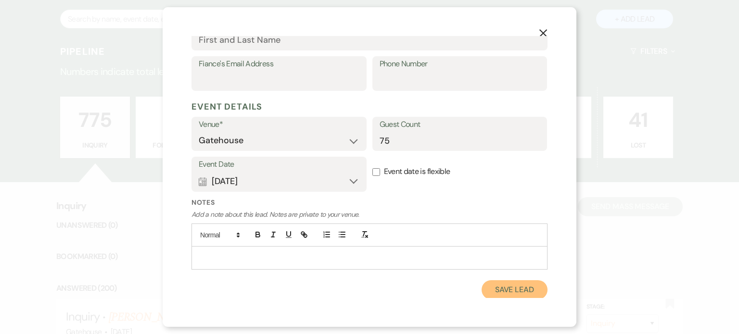
click at [494, 284] on button "Save Lead" at bounding box center [514, 289] width 66 height 19
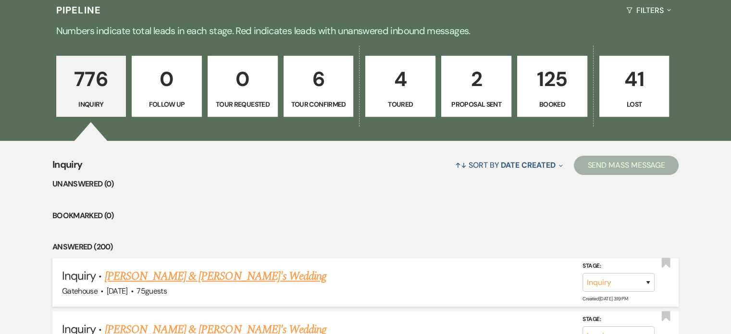
scroll to position [288, 0]
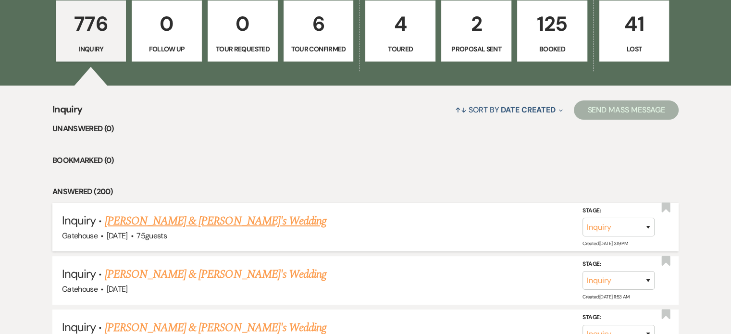
click at [199, 219] on link "Tay Preatto & Fiance's Wedding" at bounding box center [216, 221] width 222 height 17
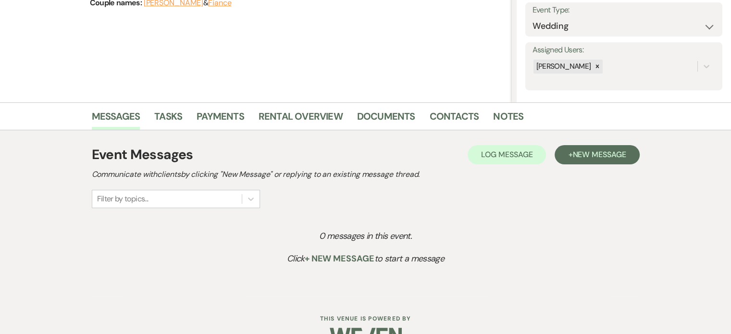
scroll to position [144, 0]
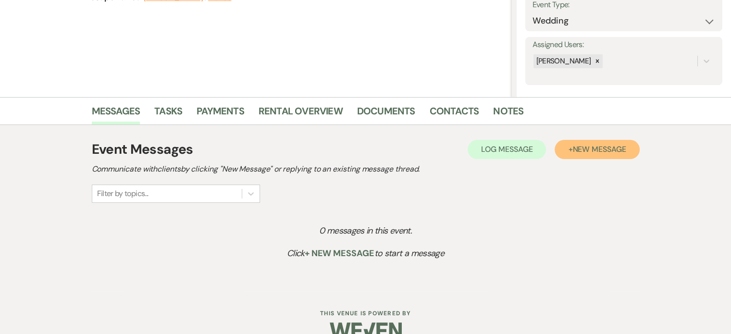
click at [602, 150] on span "New Message" at bounding box center [599, 149] width 53 height 10
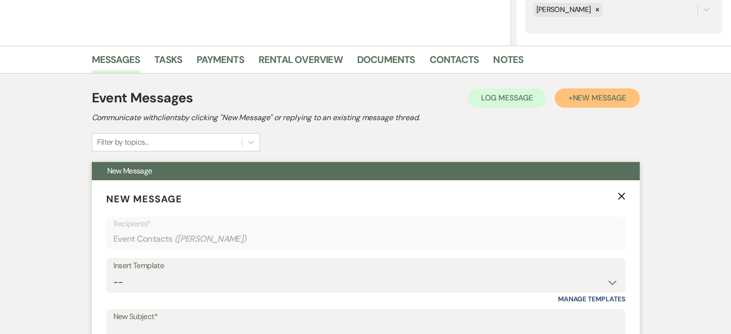
scroll to position [288, 0]
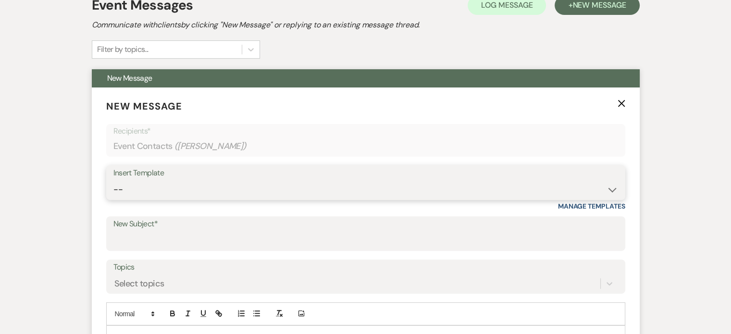
click at [211, 192] on select "-- Tour Request Response Proposal 6-9 Month Check-in Happy 1 Month Anniversary!…" at bounding box center [365, 189] width 505 height 19
select select "2237"
click at [113, 180] on select "-- Tour Request Response Proposal 6-9 Month Check-in Happy 1 Month Anniversary!…" at bounding box center [365, 189] width 505 height 19
type input "Let's Plan Something Wonderful at The Gatehouse!"
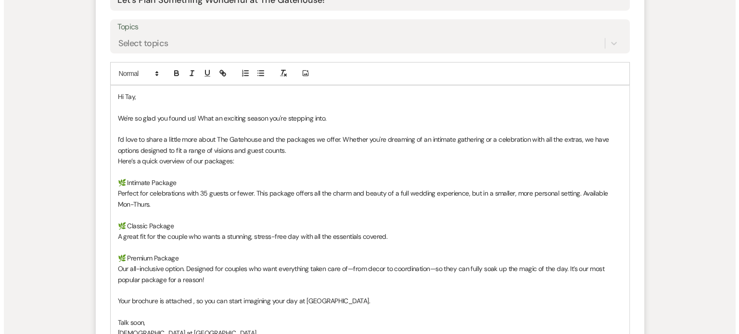
scroll to position [625, 0]
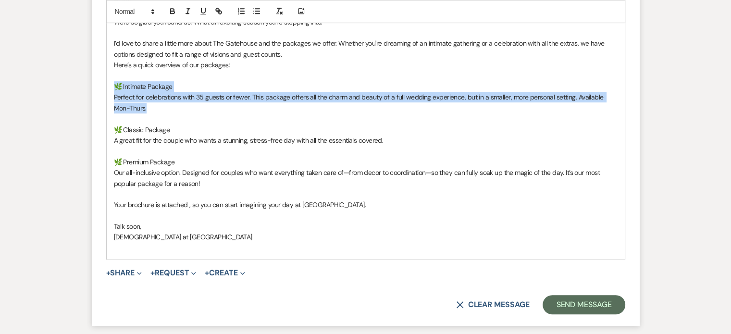
drag, startPoint x: 113, startPoint y: 84, endPoint x: 162, endPoint y: 109, distance: 54.6
click at [162, 109] on div "Hi Tay, We're so glad you found us! What an exciting season you're stepping int…" at bounding box center [366, 124] width 518 height 270
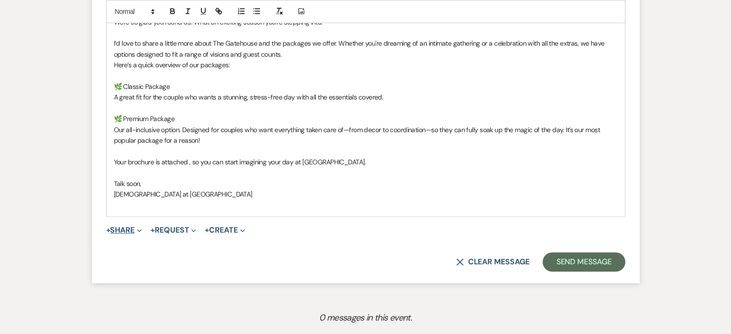
click at [130, 228] on button "+ Share Expand" at bounding box center [124, 230] width 36 height 8
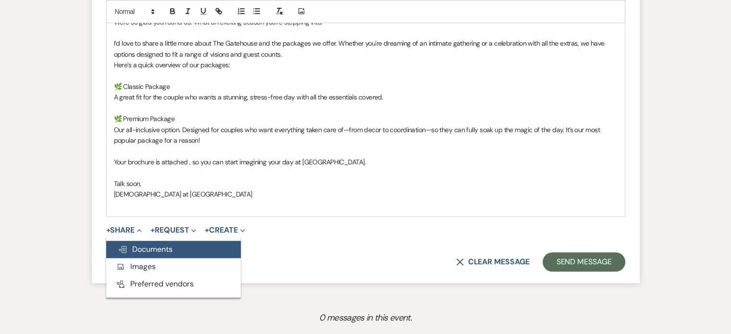
click at [168, 250] on span "Doc Upload Documents" at bounding box center [145, 249] width 55 height 10
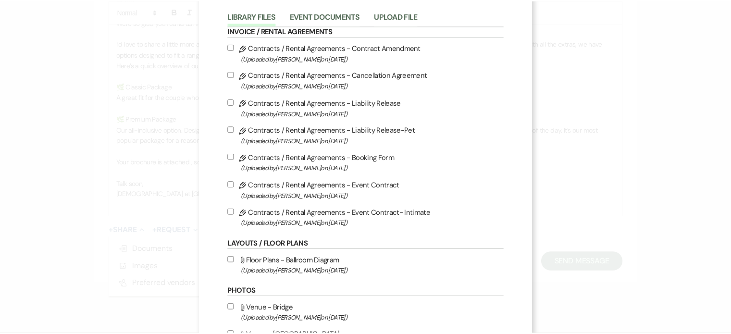
scroll to position [0, 0]
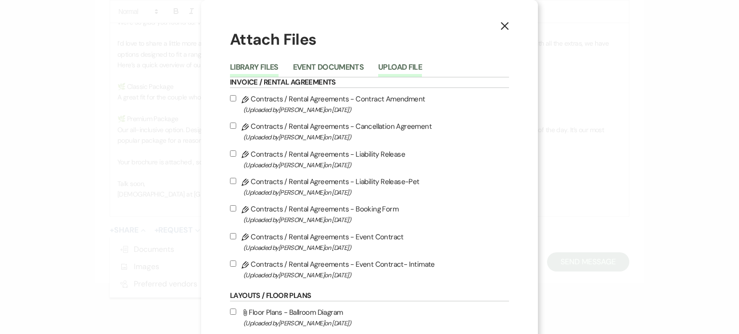
click at [395, 67] on button "Upload File" at bounding box center [400, 69] width 44 height 13
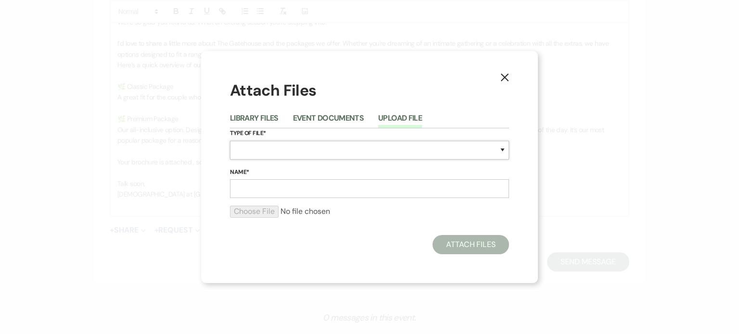
click at [257, 148] on select "Special Event Insurance Vendor Certificate of Insurance Contracts / Rental Agre…" at bounding box center [369, 150] width 279 height 19
select select "20"
click at [230, 141] on select "Special Event Insurance Vendor Certificate of Insurance Contracts / Rental Agre…" at bounding box center [369, 150] width 279 height 19
click at [265, 190] on input "Name*" at bounding box center [369, 188] width 279 height 19
type input "Art of Weddings"
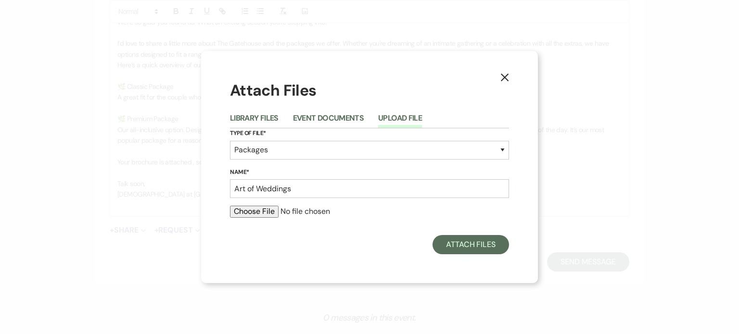
click at [244, 211] on input "file" at bounding box center [369, 212] width 279 height 12
type input "C:\fakepath\GH Pricing Guide.pdf"
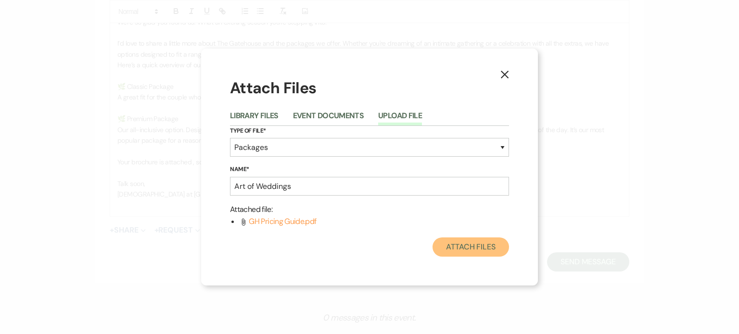
click at [460, 247] on button "Attach Files" at bounding box center [470, 247] width 76 height 19
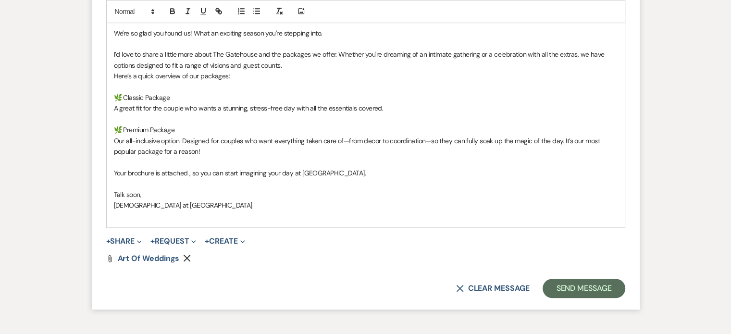
scroll to position [673, 0]
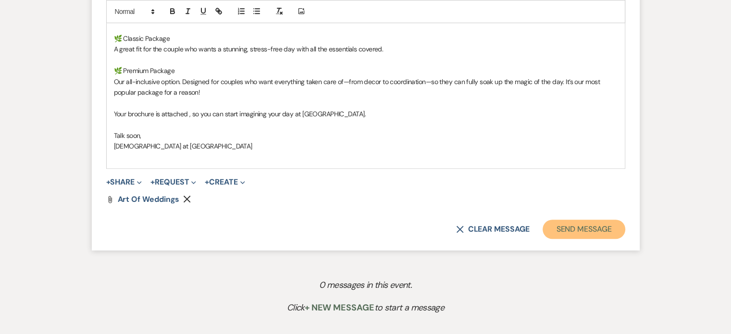
click at [601, 223] on button "Send Message" at bounding box center [584, 229] width 82 height 19
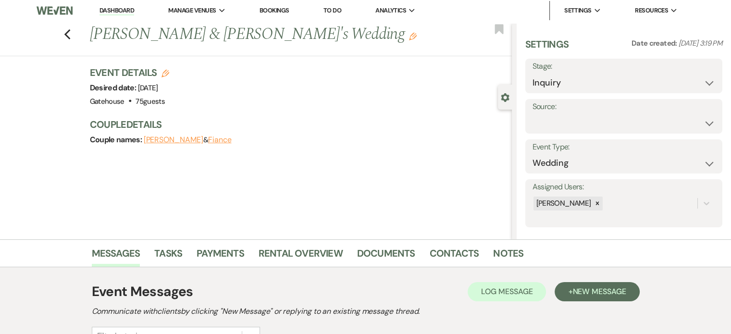
scroll to position [0, 0]
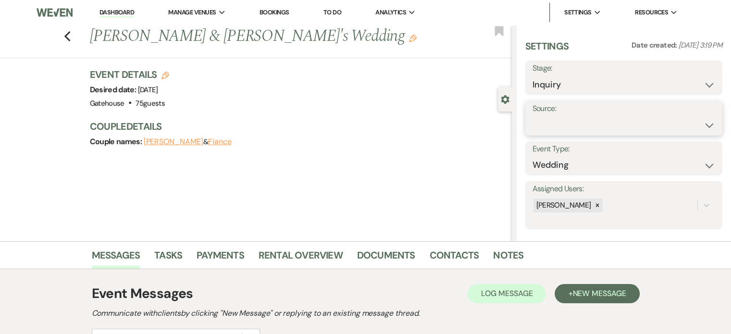
click at [689, 121] on select "Weven Venue Website Instagram Facebook Pinterest Google The Knot Wedding Wire H…" at bounding box center [624, 125] width 183 height 19
select select "8"
click at [533, 116] on select "Weven Venue Website Instagram Facebook Pinterest Google The Knot Wedding Wire H…" at bounding box center [624, 125] width 183 height 19
click at [701, 113] on button "Save" at bounding box center [696, 118] width 54 height 19
click at [70, 36] on icon "Previous" at bounding box center [67, 37] width 7 height 12
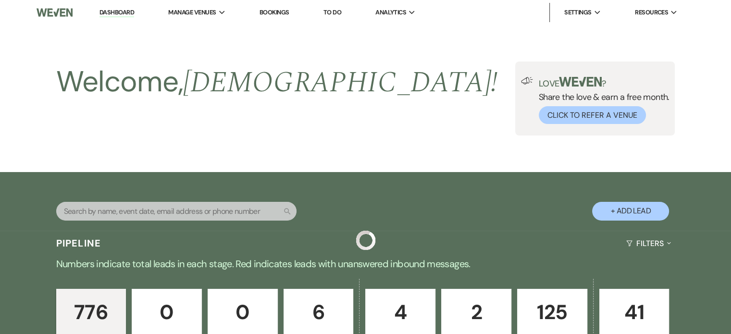
scroll to position [288, 0]
